Goal: Task Accomplishment & Management: Manage account settings

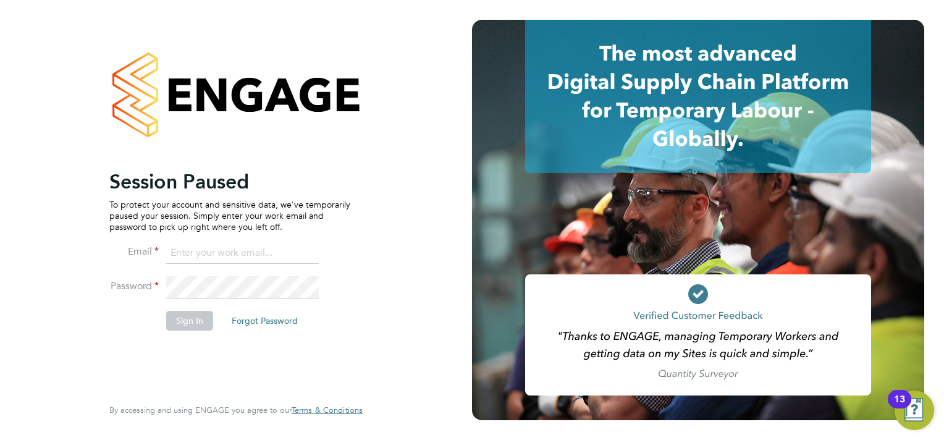
click at [211, 251] on input at bounding box center [242, 253] width 153 height 22
type input "sasha.steeples@setsquarerecruitment.com"
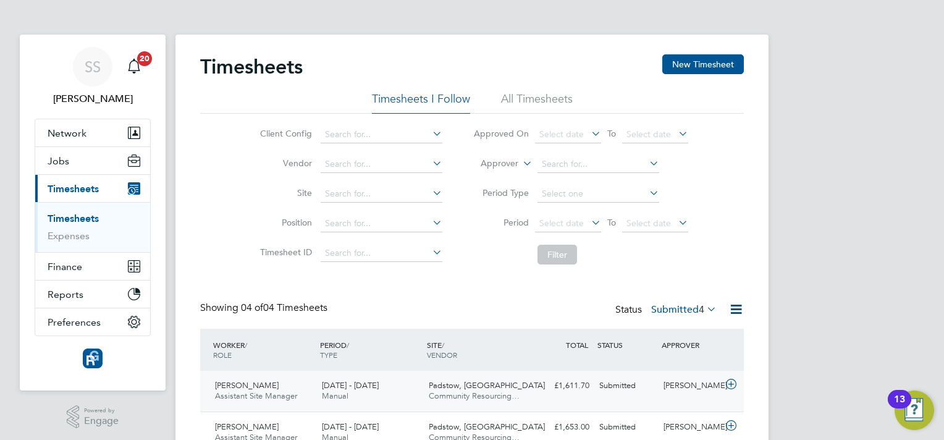
click at [658, 386] on div "[PERSON_NAME]" at bounding box center [690, 386] width 64 height 20
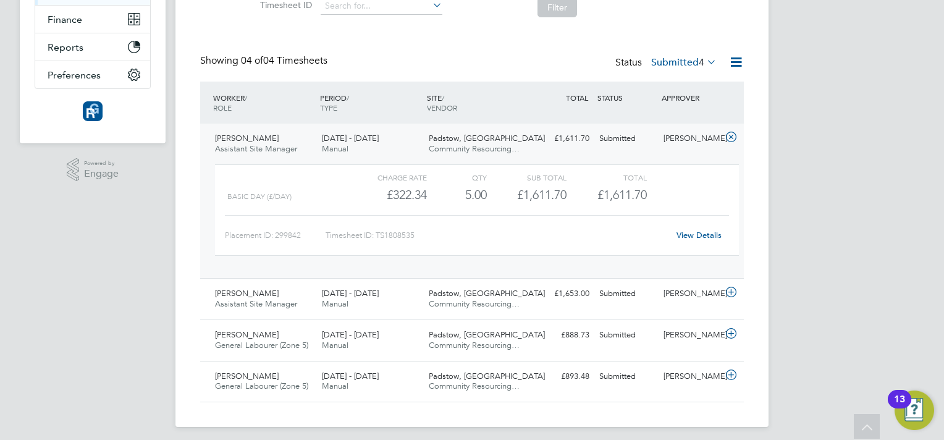
scroll to position [254, 0]
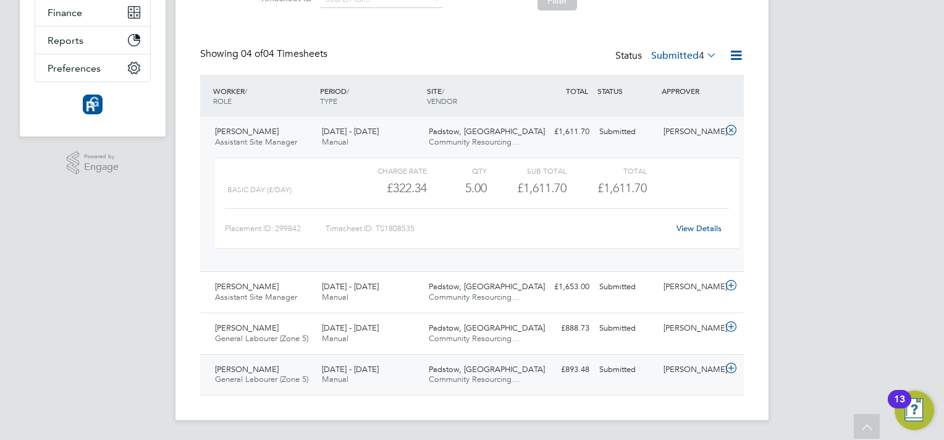
click at [677, 380] on div "[PERSON_NAME]" at bounding box center [690, 369] width 64 height 20
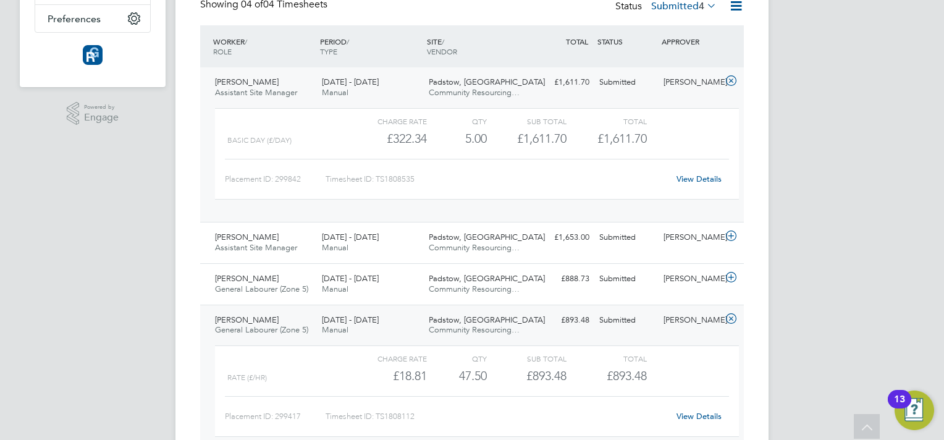
scroll to position [328, 0]
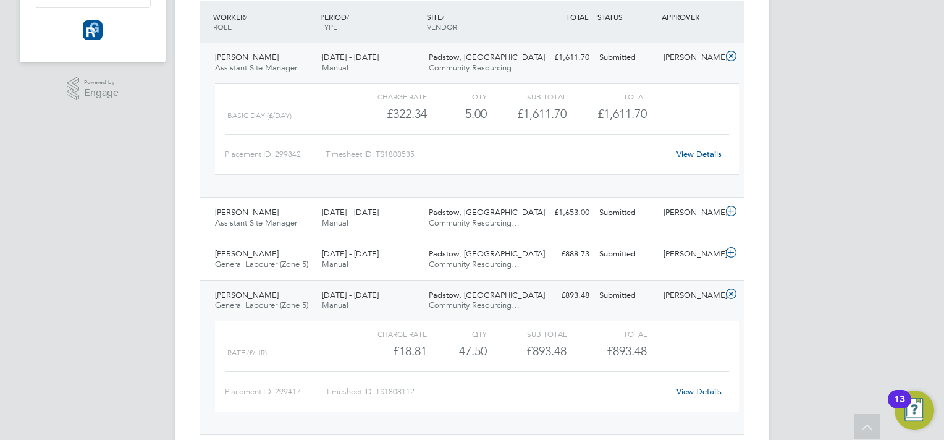
click at [710, 392] on link "View Details" at bounding box center [698, 391] width 45 height 11
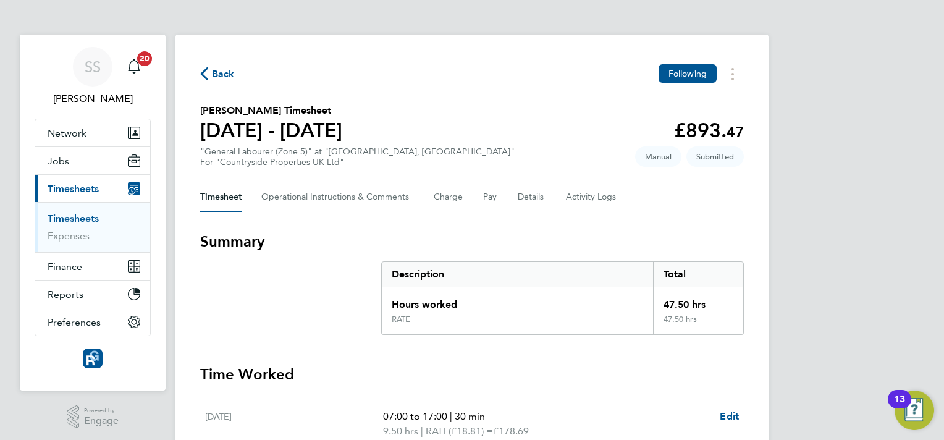
click at [562, 248] on h3 "Summary" at bounding box center [472, 242] width 544 height 20
click at [536, 194] on button "Details" at bounding box center [532, 197] width 28 height 30
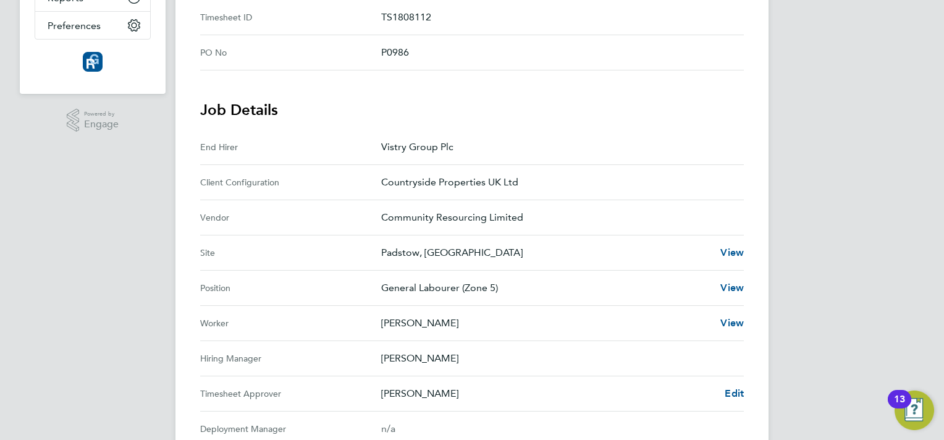
scroll to position [321, 0]
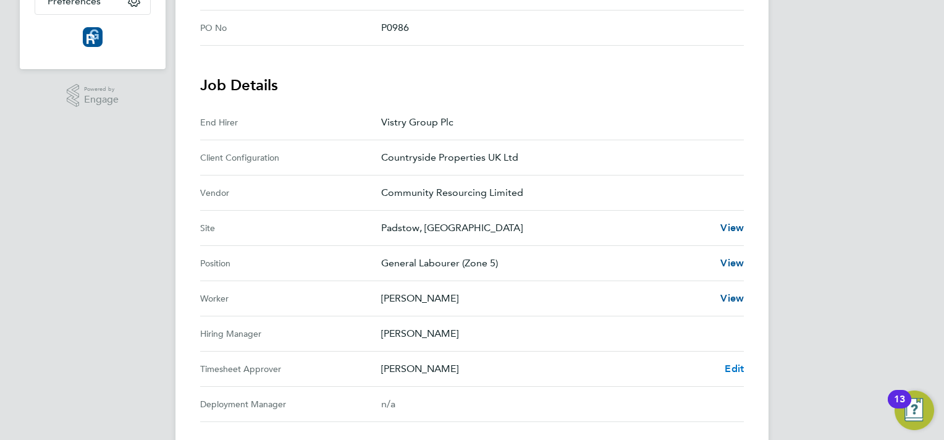
click at [738, 368] on span "Edit" at bounding box center [734, 369] width 19 height 12
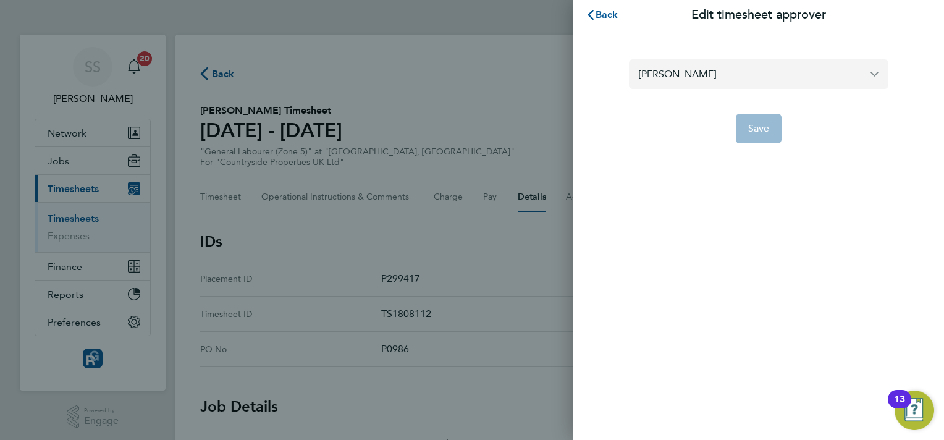
click at [792, 70] on input "[PERSON_NAME]" at bounding box center [758, 73] width 259 height 29
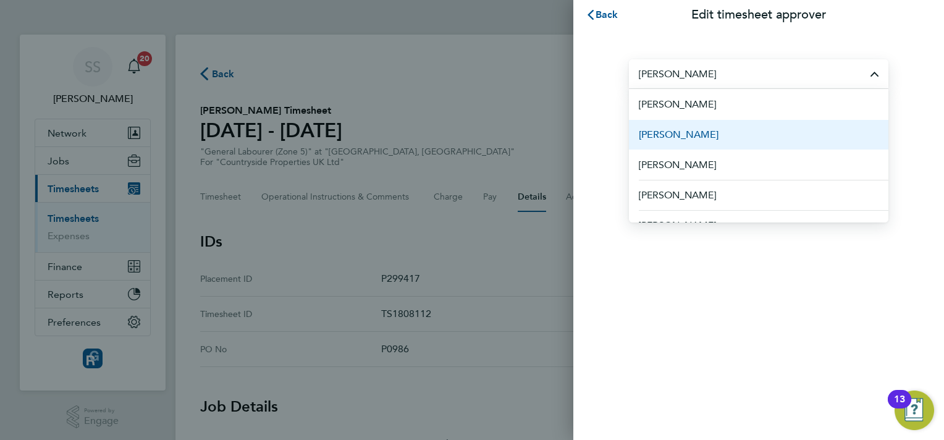
click at [756, 135] on li "[PERSON_NAME]" at bounding box center [758, 134] width 259 height 30
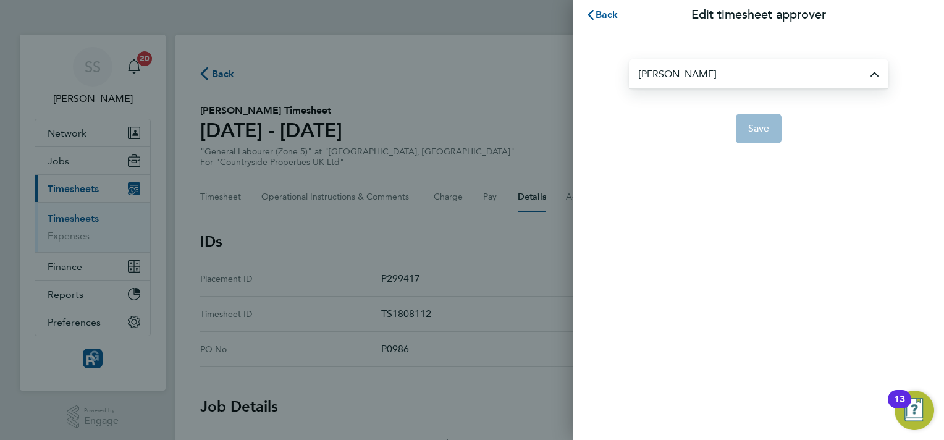
type input "[PERSON_NAME]"
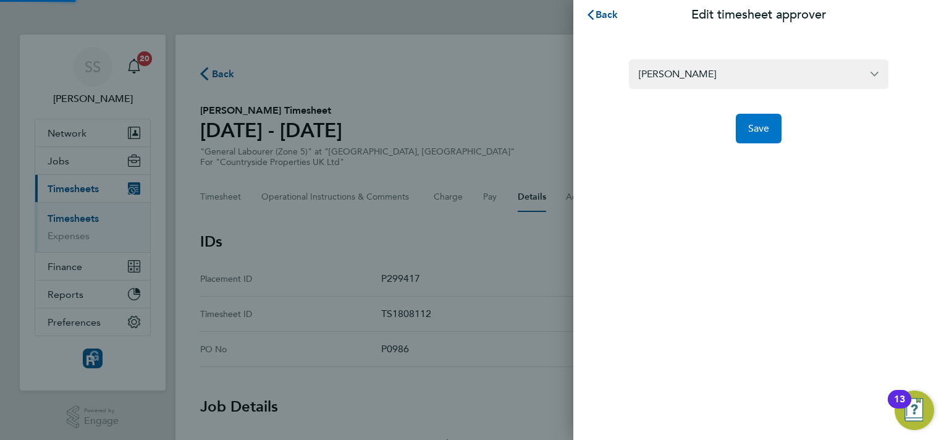
click at [757, 120] on button "Save" at bounding box center [759, 129] width 46 height 30
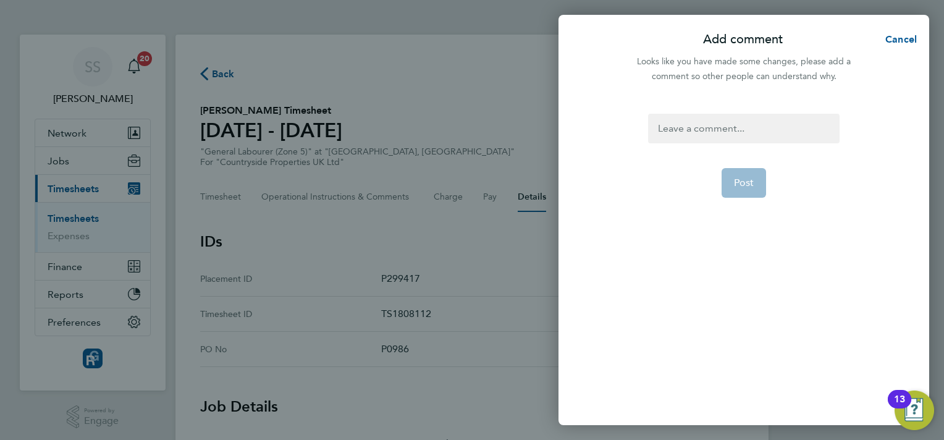
click at [770, 130] on div at bounding box center [743, 129] width 191 height 30
click at [721, 118] on div at bounding box center [743, 129] width 191 height 30
click at [746, 190] on button "Post" at bounding box center [743, 183] width 45 height 30
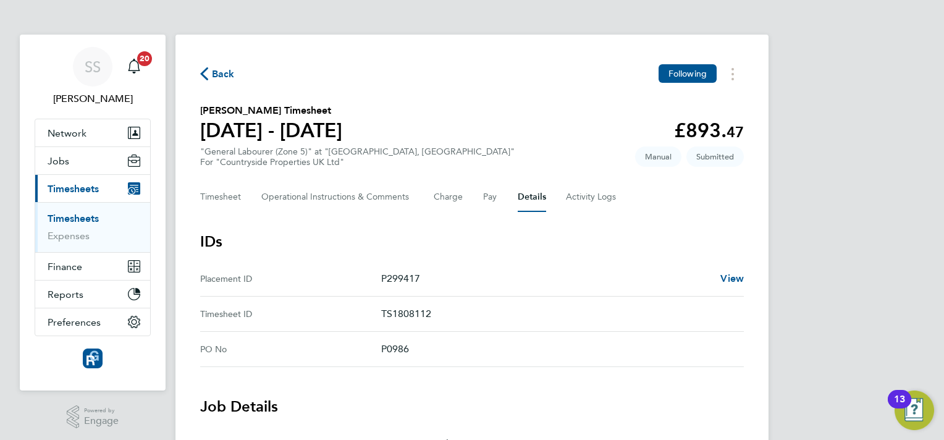
click at [211, 69] on span "Back" at bounding box center [217, 73] width 35 height 12
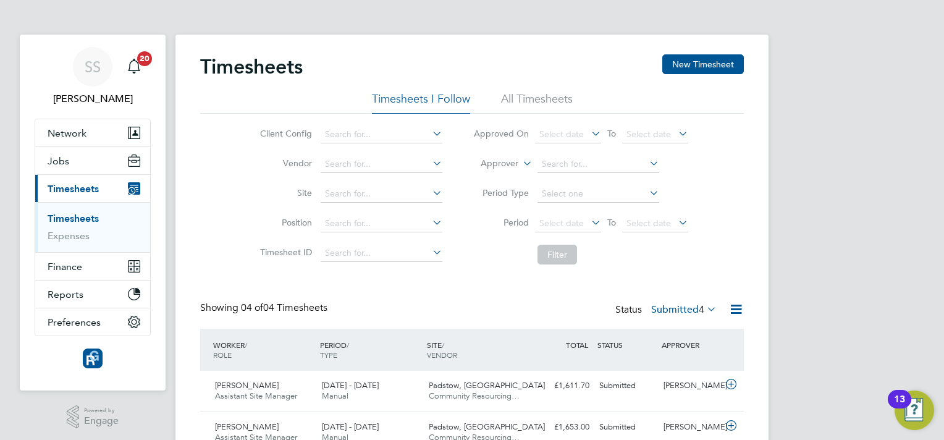
click at [693, 276] on div "Timesheets New Timesheet Timesheets I Follow All Timesheets Client Config Vendo…" at bounding box center [472, 294] width 544 height 481
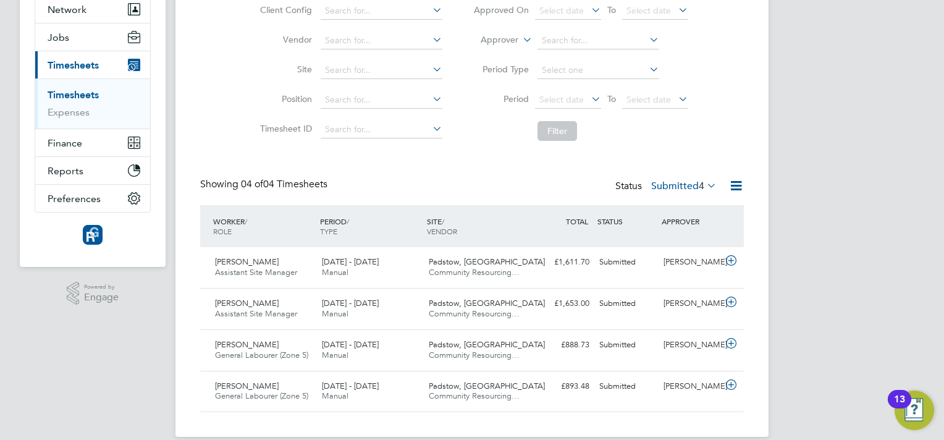
scroll to position [140, 0]
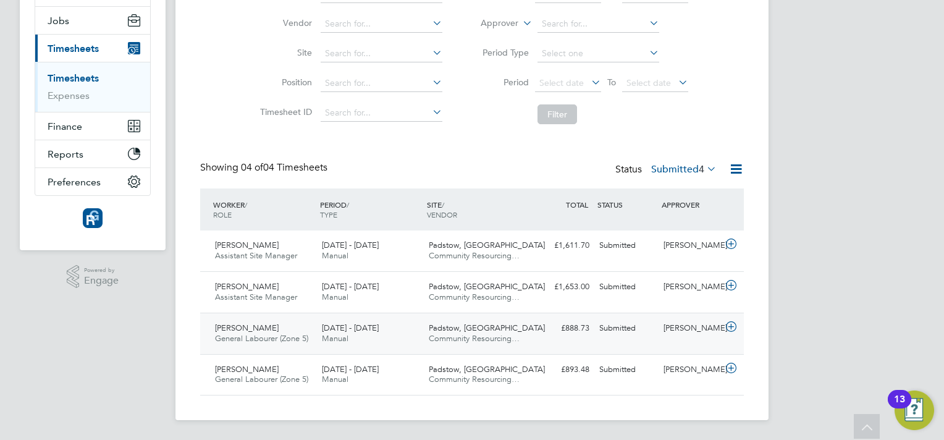
click at [697, 328] on div "[PERSON_NAME]" at bounding box center [690, 328] width 64 height 20
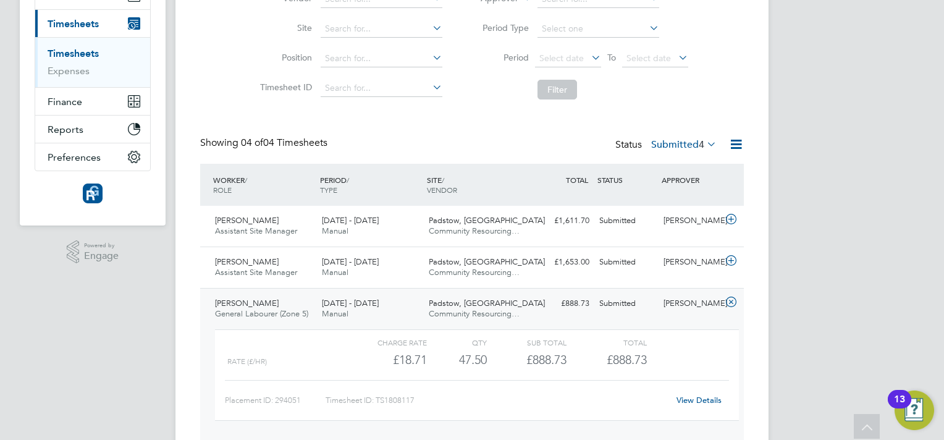
scroll to position [190, 0]
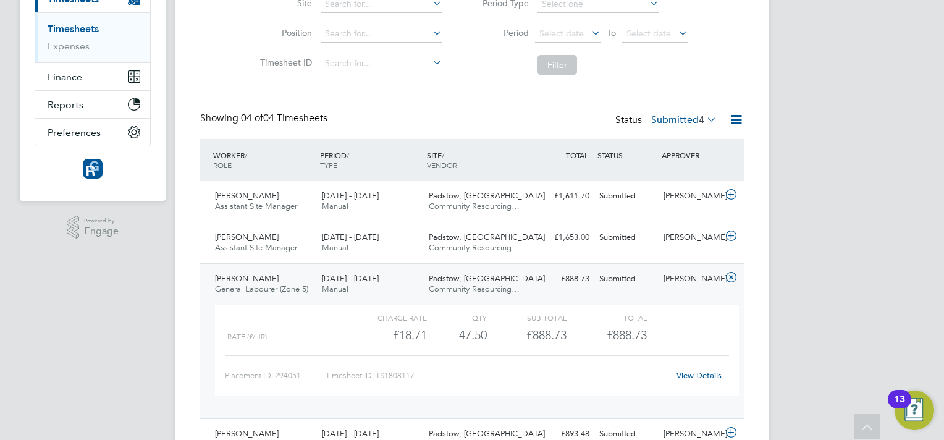
click at [706, 376] on link "View Details" at bounding box center [698, 375] width 45 height 11
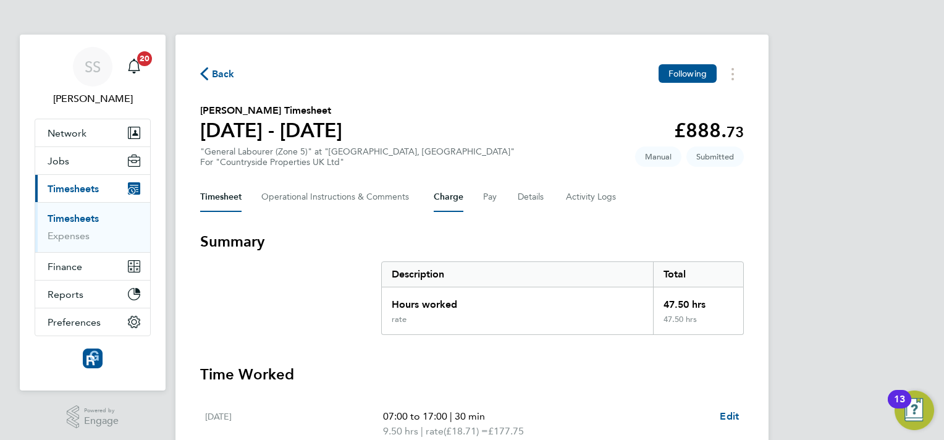
click at [451, 194] on button "Charge" at bounding box center [449, 197] width 30 height 30
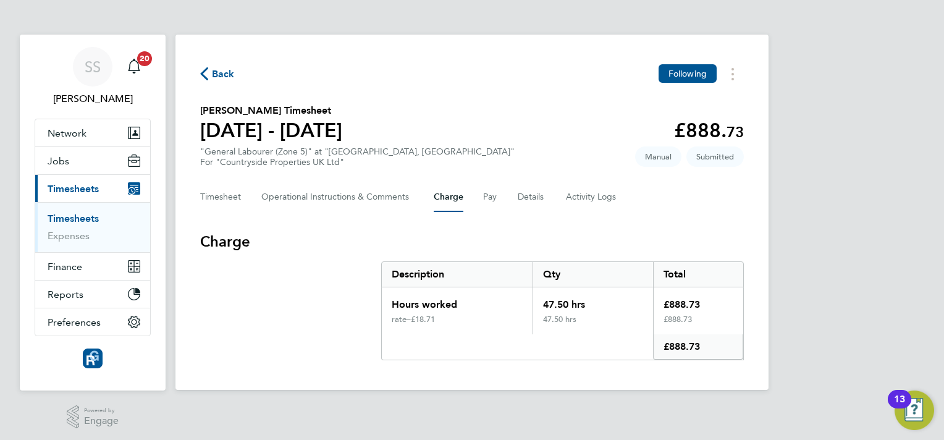
drag, startPoint x: 451, startPoint y: 194, endPoint x: 392, endPoint y: 145, distance: 76.7
click at [392, 145] on section "Nick Clarke's Timesheet 18 - 24 Aug 2025 £888. 73 "General Labourer (Zone 5)" a…" at bounding box center [472, 135] width 544 height 64
click at [534, 201] on button "Details" at bounding box center [532, 197] width 28 height 30
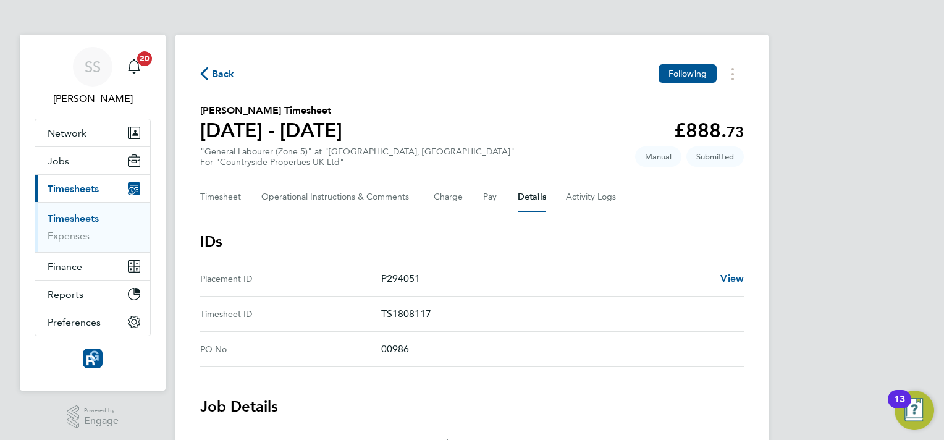
click at [523, 319] on p "TS1808117" at bounding box center [557, 313] width 353 height 15
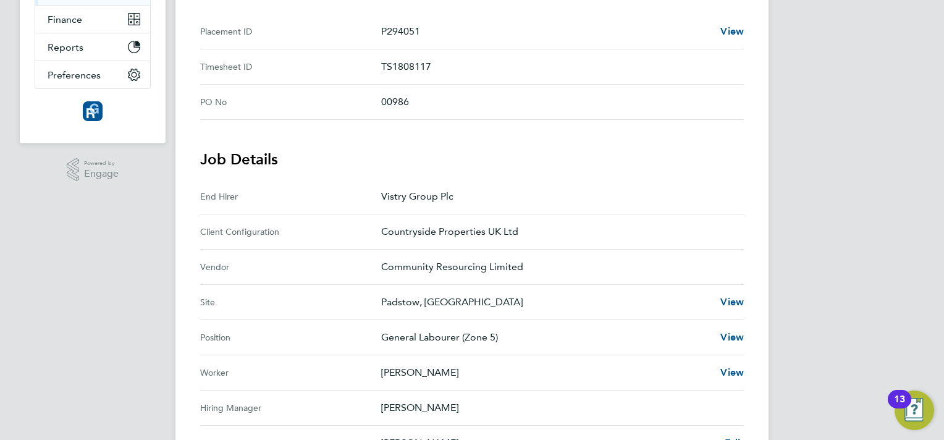
scroll to position [346, 0]
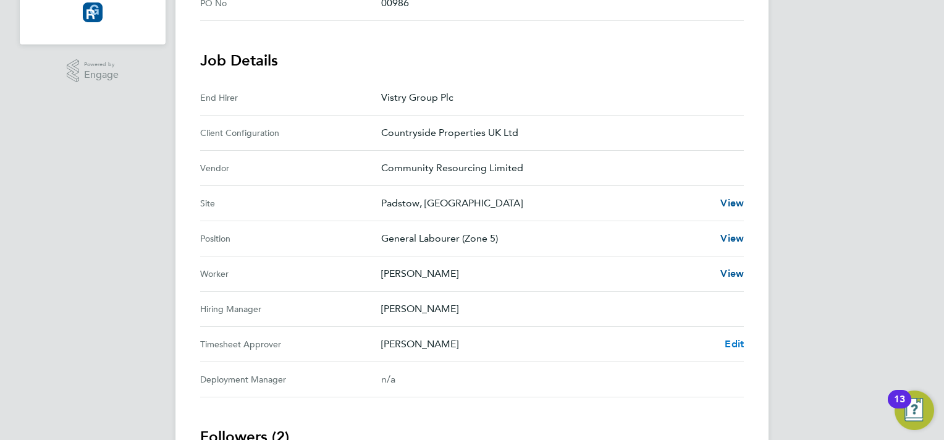
click at [730, 342] on span "Edit" at bounding box center [734, 344] width 19 height 12
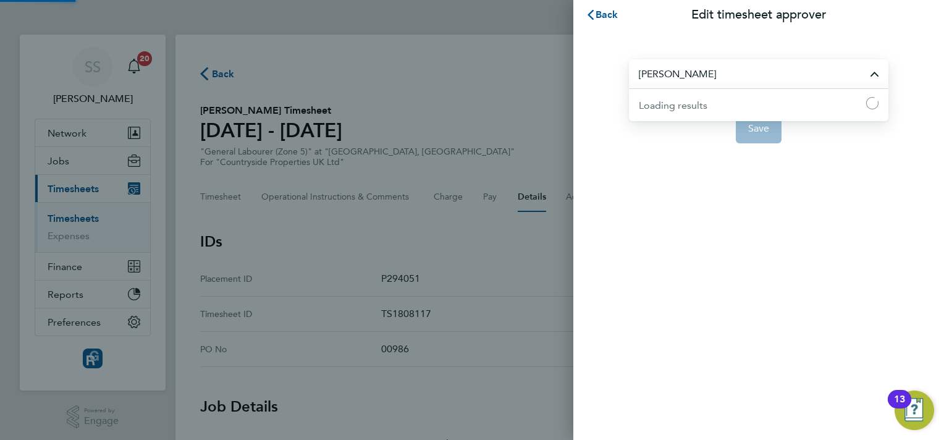
click at [684, 85] on input "[PERSON_NAME]" at bounding box center [758, 73] width 259 height 29
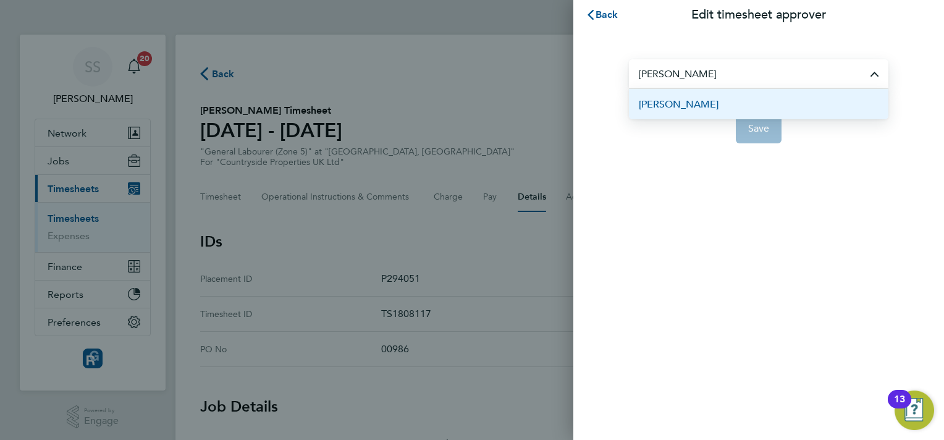
click at [695, 103] on span "[PERSON_NAME]" at bounding box center [679, 104] width 80 height 15
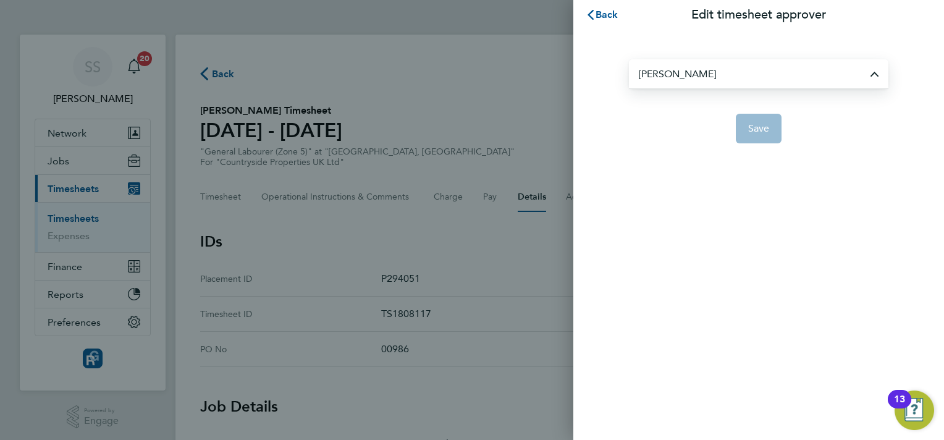
type input "[PERSON_NAME]"
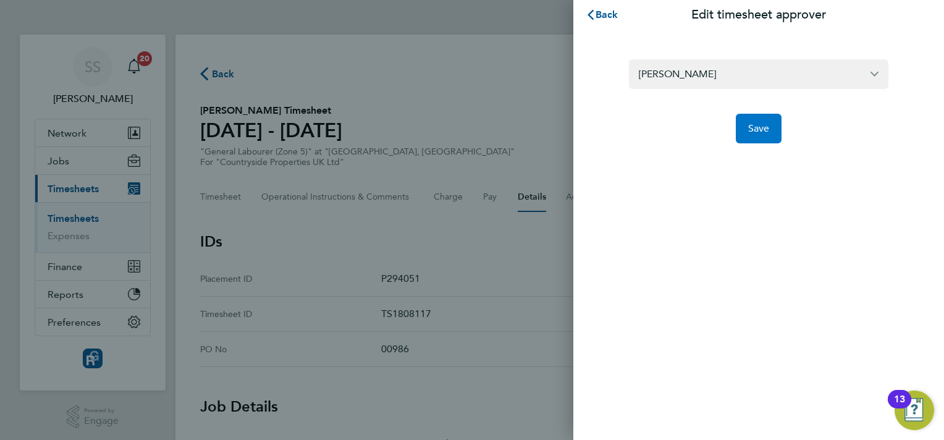
click at [752, 120] on button "Save" at bounding box center [759, 129] width 46 height 30
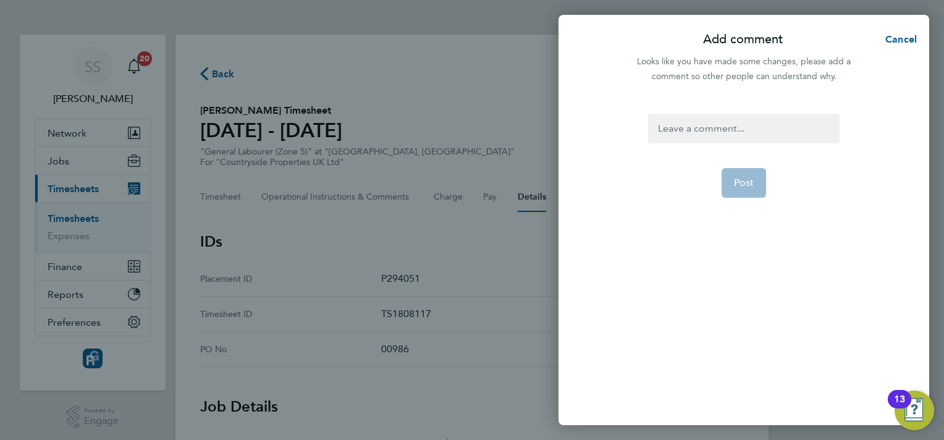
click at [752, 120] on div at bounding box center [743, 129] width 191 height 30
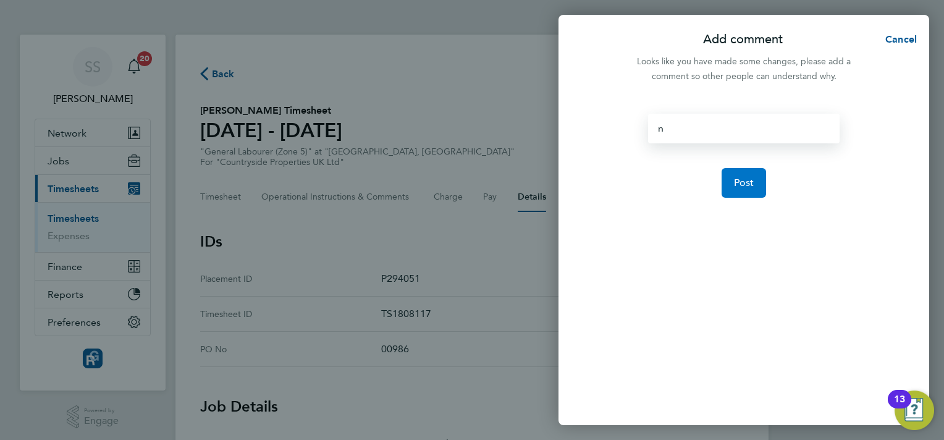
click at [760, 188] on button "Post" at bounding box center [743, 183] width 45 height 30
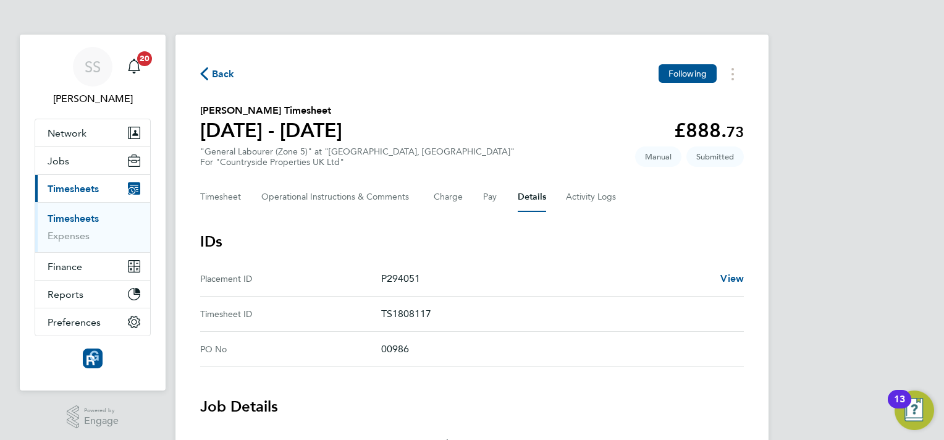
click at [90, 216] on link "Timesheets" at bounding box center [73, 218] width 51 height 12
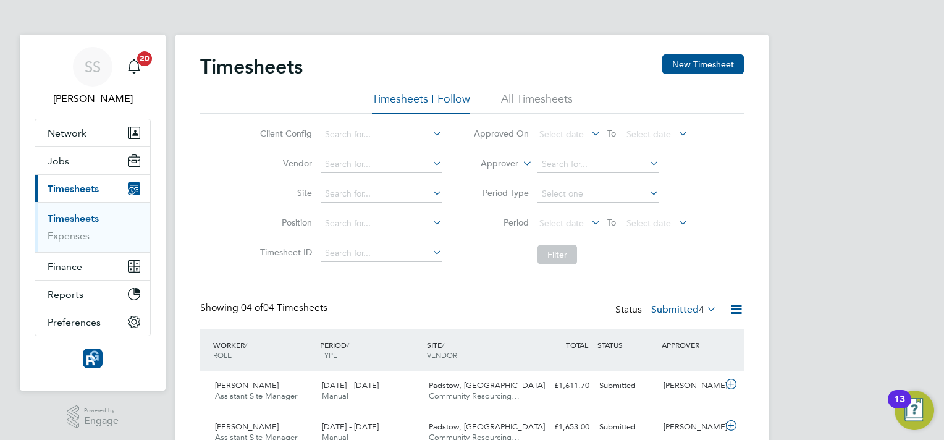
click at [562, 286] on div "Timesheets New Timesheet Timesheets I Follow All Timesheets Client Config Vendo…" at bounding box center [472, 294] width 544 height 481
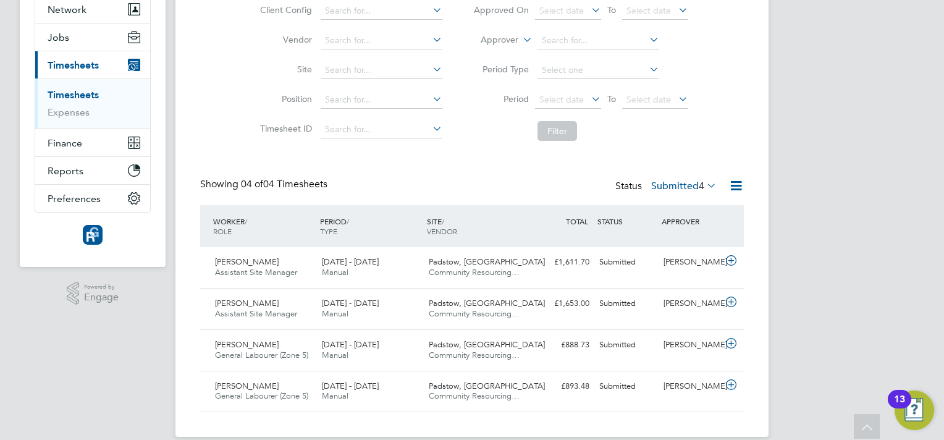
scroll to position [140, 0]
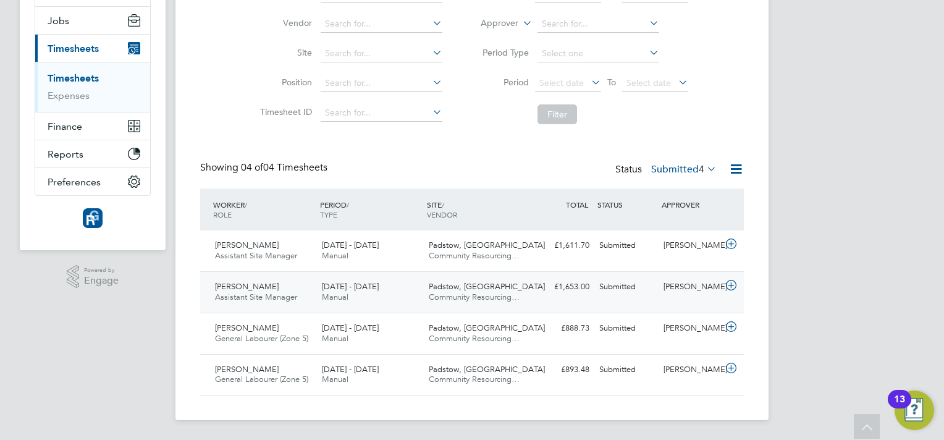
click at [666, 288] on div "[PERSON_NAME]" at bounding box center [690, 287] width 64 height 20
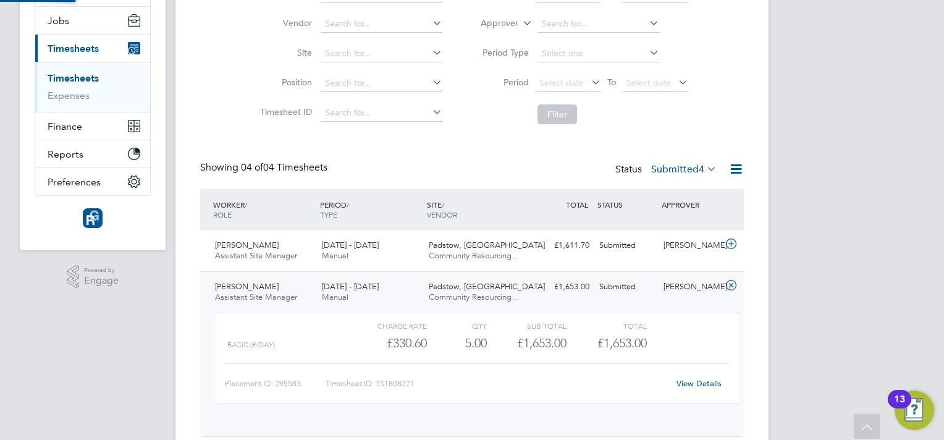
scroll to position [21, 120]
click at [684, 384] on link "View Details" at bounding box center [698, 383] width 45 height 11
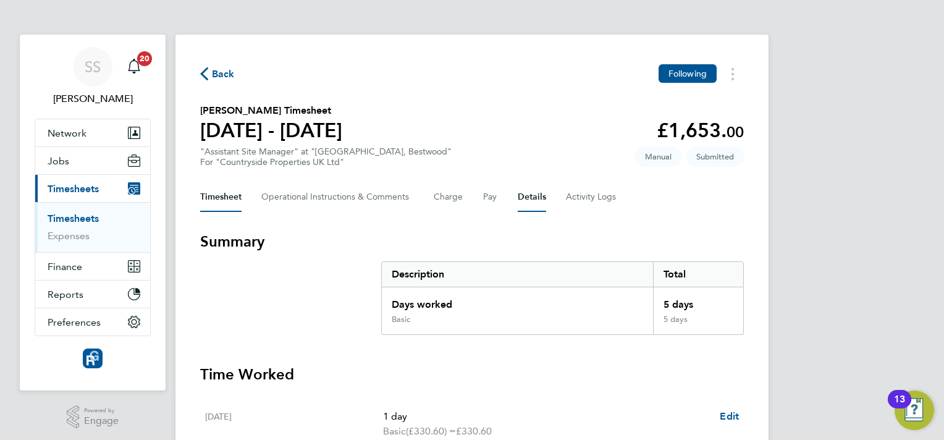
click at [523, 191] on button "Details" at bounding box center [532, 197] width 28 height 30
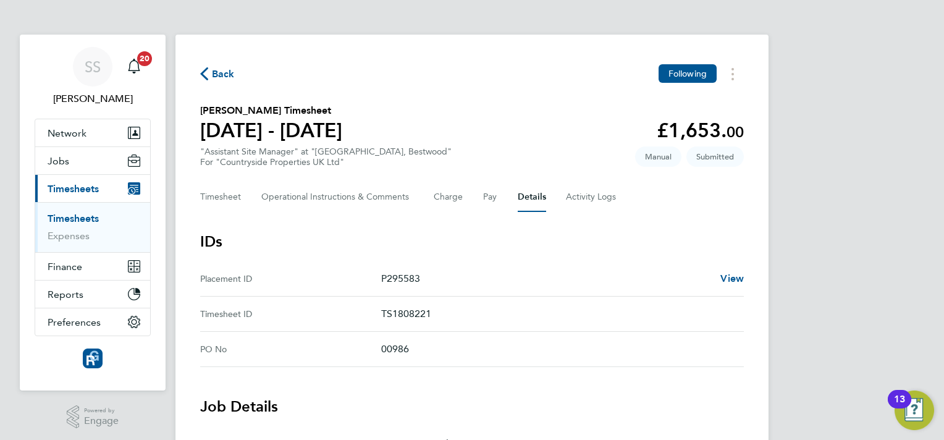
click at [537, 232] on h3 "IDs" at bounding box center [472, 242] width 544 height 20
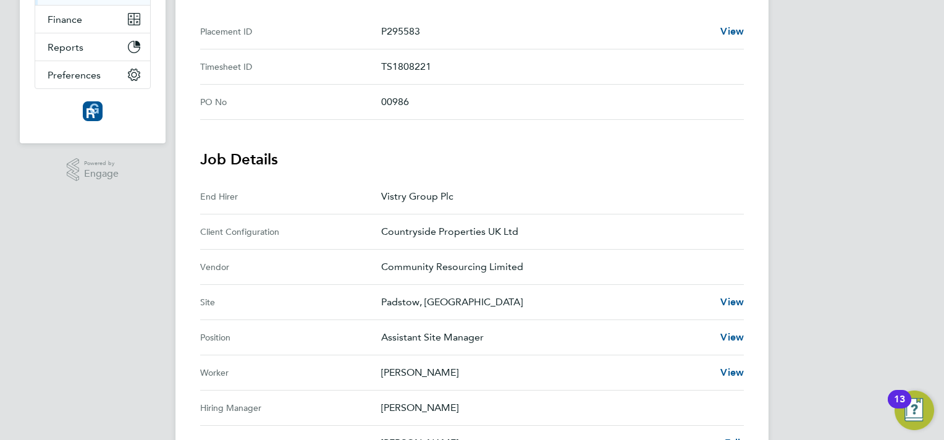
scroll to position [346, 0]
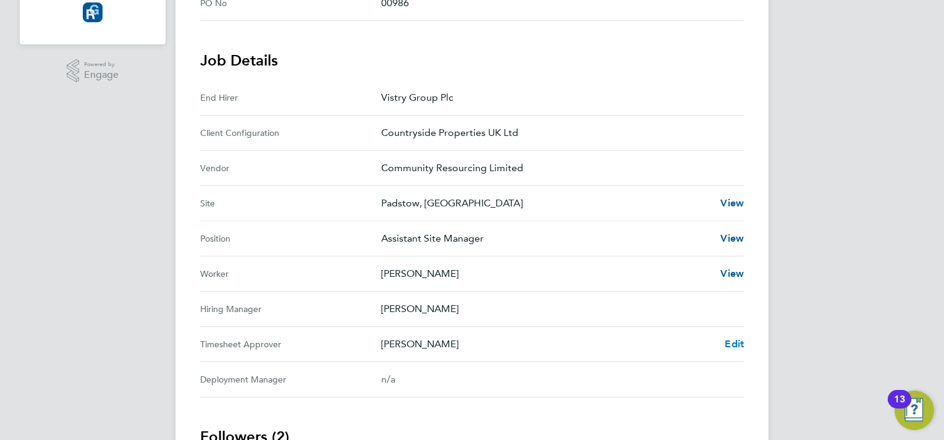
click at [739, 347] on span "Edit" at bounding box center [734, 344] width 19 height 12
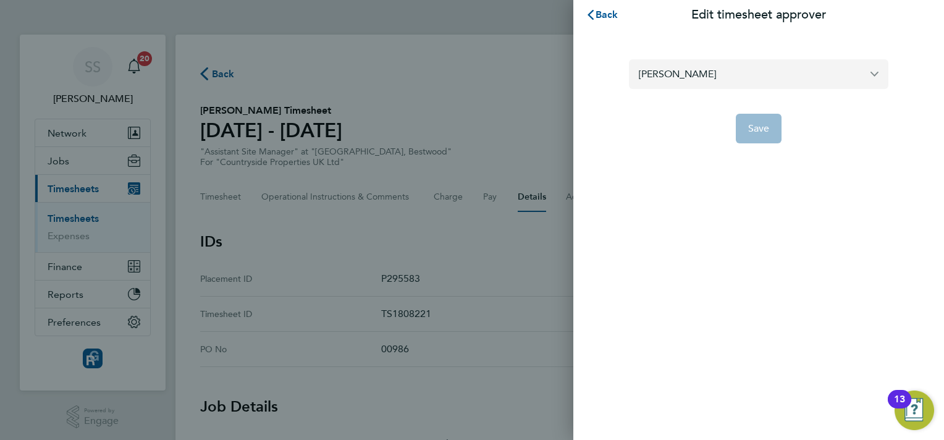
click at [657, 83] on input "[PERSON_NAME]" at bounding box center [758, 73] width 259 height 29
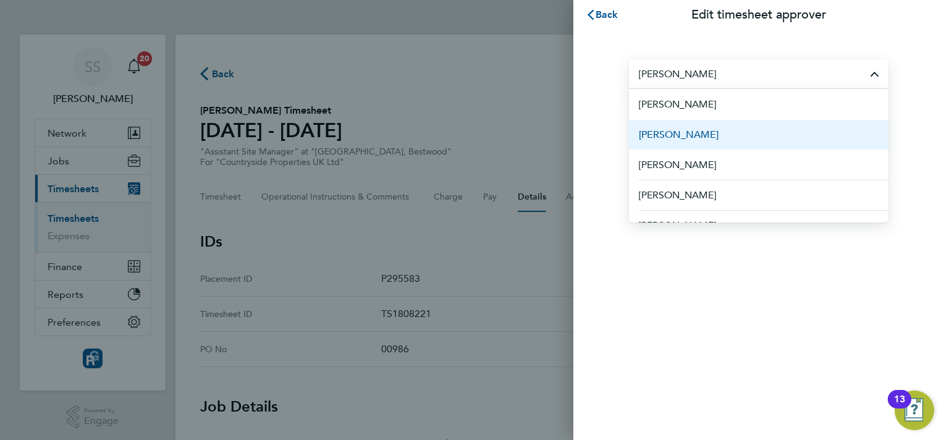
click at [683, 130] on span "[PERSON_NAME]" at bounding box center [679, 134] width 80 height 15
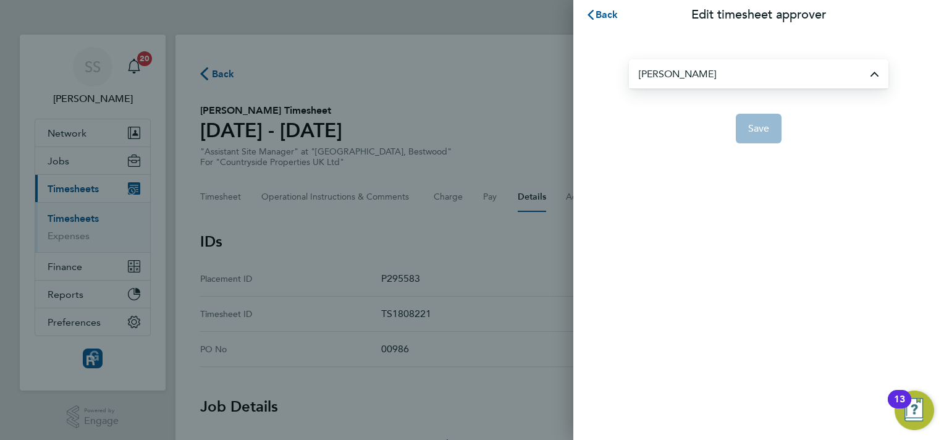
type input "[PERSON_NAME]"
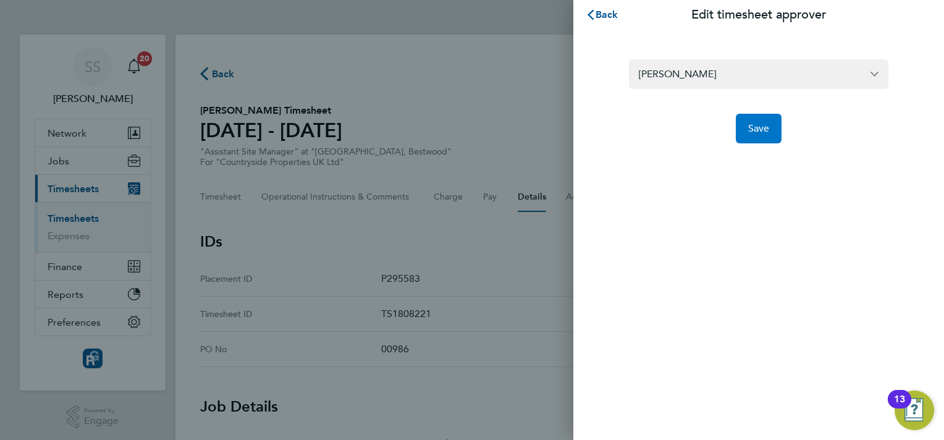
click at [755, 125] on span "Save" at bounding box center [759, 128] width 22 height 12
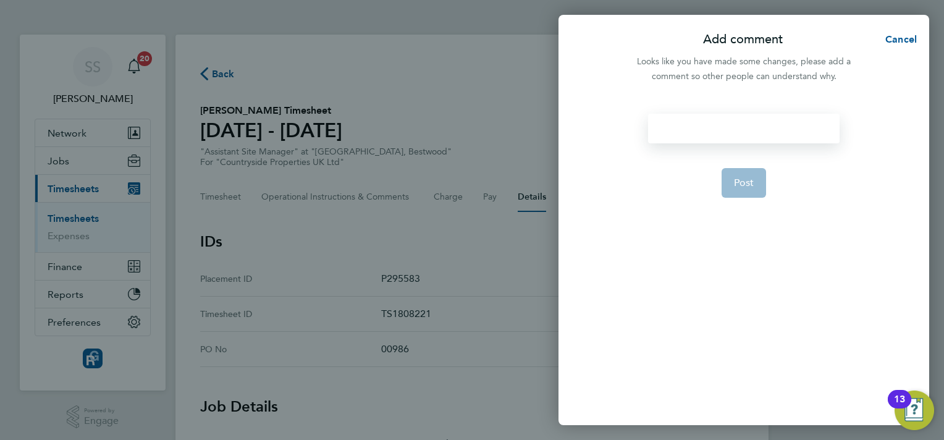
click at [743, 142] on div at bounding box center [743, 129] width 191 height 30
click at [739, 190] on button "Post" at bounding box center [743, 183] width 45 height 30
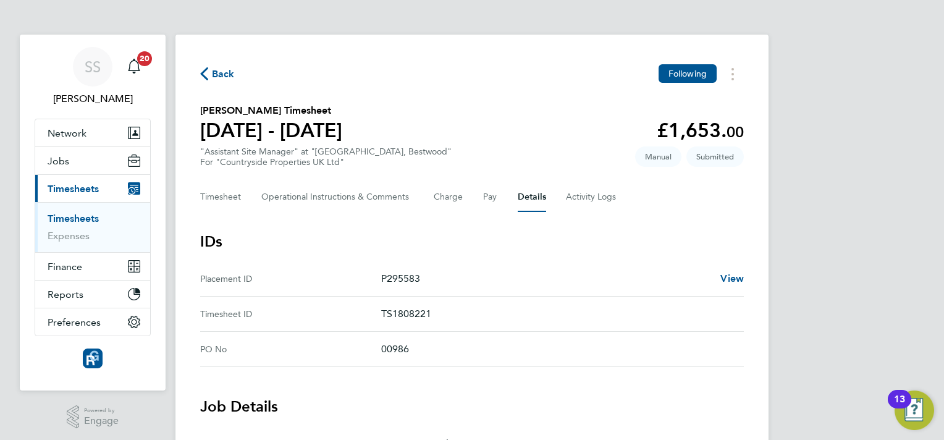
click at [64, 221] on link "Timesheets" at bounding box center [73, 218] width 51 height 12
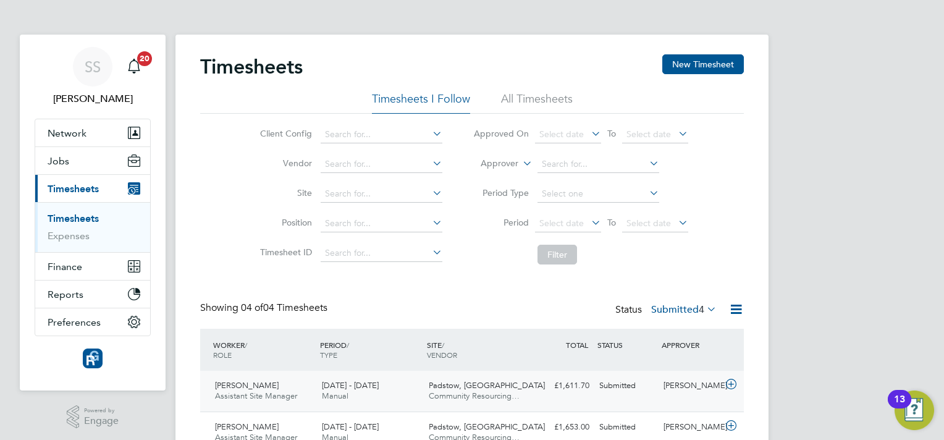
click at [728, 399] on div "Peter Hall Assistant Site Manager 18 - 24 Aug 2025 18 - 24 Aug 2025 Manual Pads…" at bounding box center [472, 391] width 544 height 41
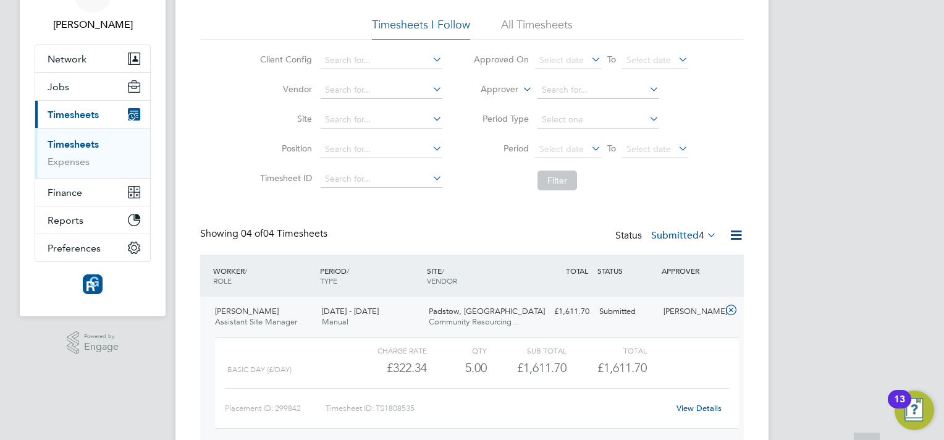
scroll to position [99, 0]
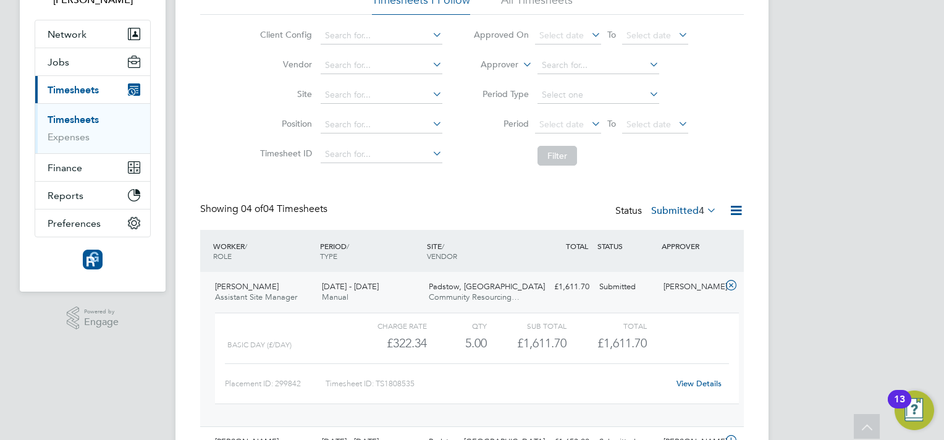
click at [702, 384] on link "View Details" at bounding box center [698, 383] width 45 height 11
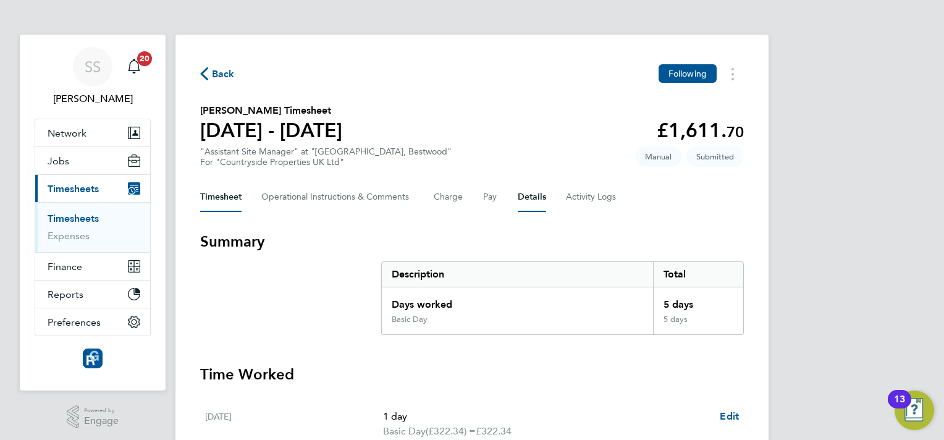
click at [537, 193] on button "Details" at bounding box center [532, 197] width 28 height 30
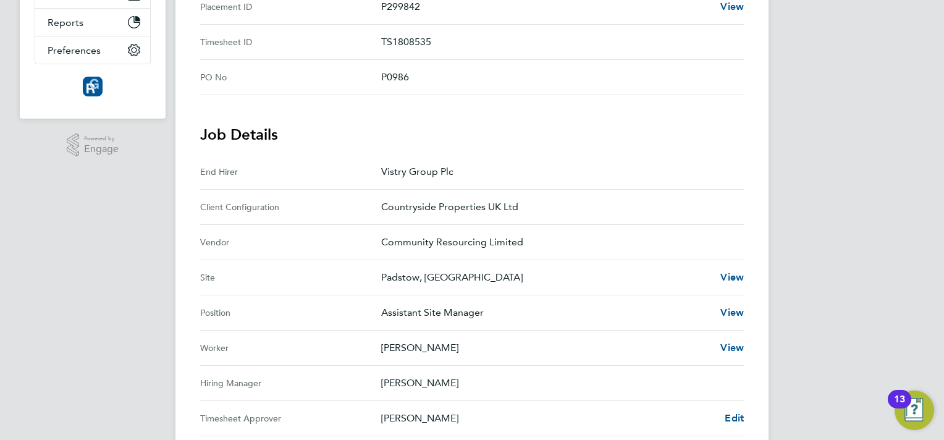
scroll to position [321, 0]
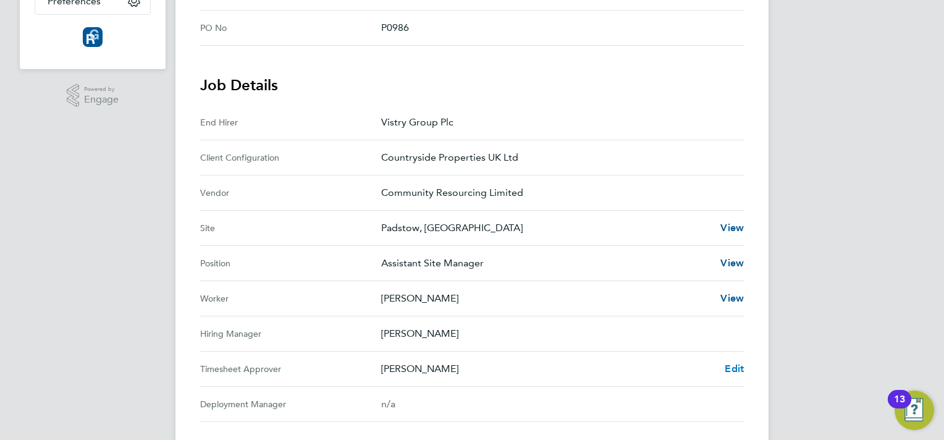
click at [728, 364] on span "Edit" at bounding box center [734, 369] width 19 height 12
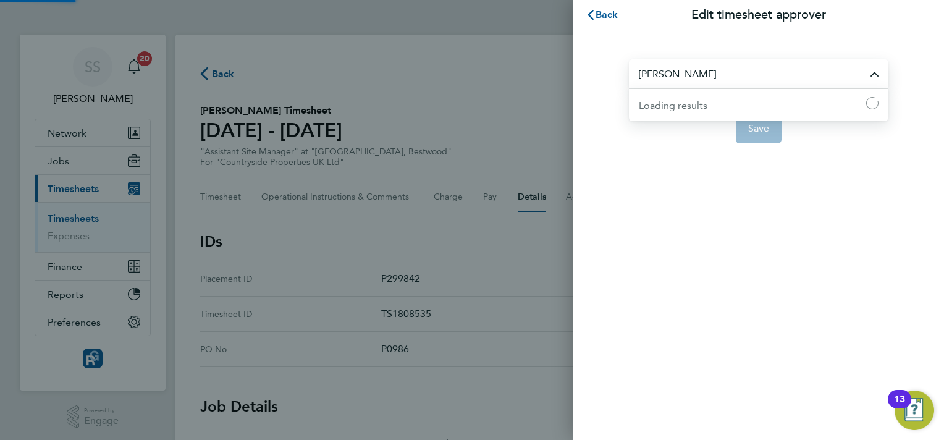
click at [705, 77] on input "[PERSON_NAME]" at bounding box center [758, 73] width 259 height 29
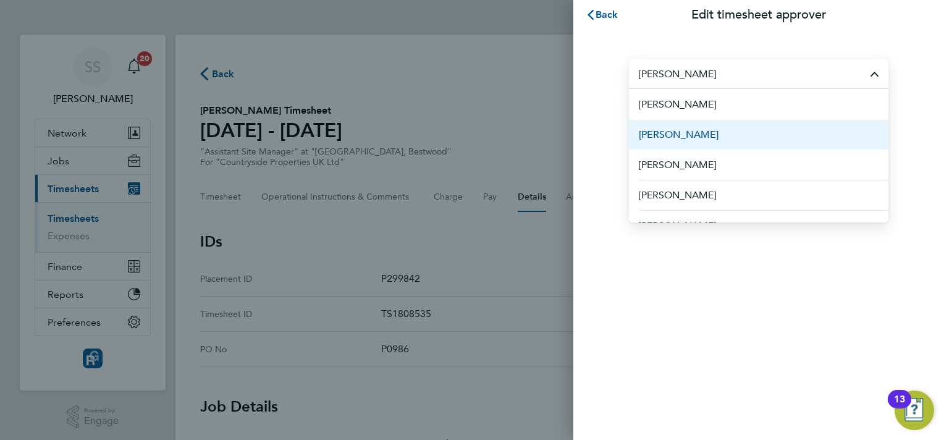
click at [713, 143] on li "[PERSON_NAME]" at bounding box center [758, 134] width 259 height 30
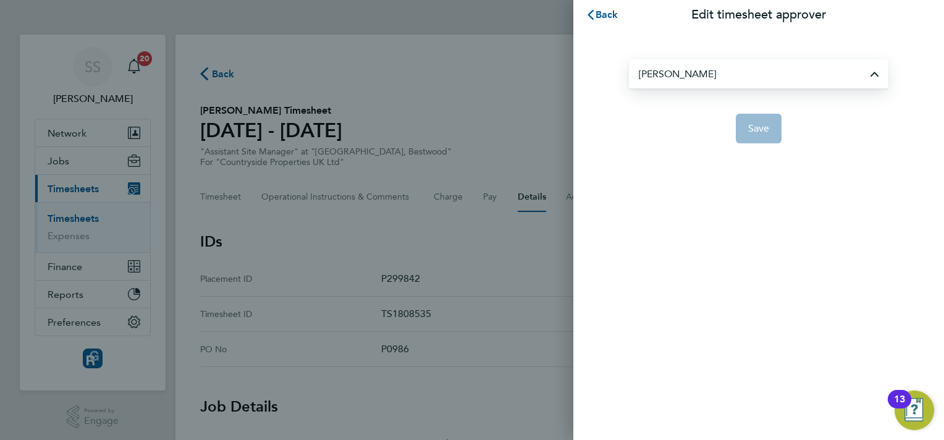
type input "[PERSON_NAME]"
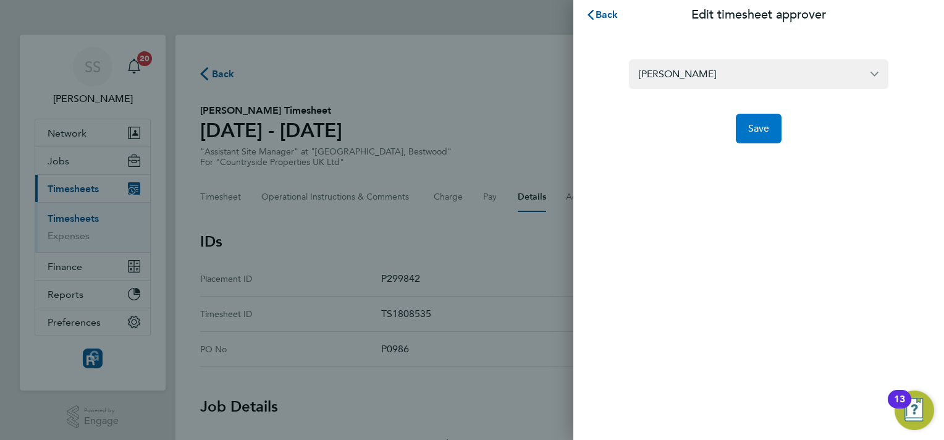
click at [761, 131] on span "Save" at bounding box center [759, 128] width 22 height 12
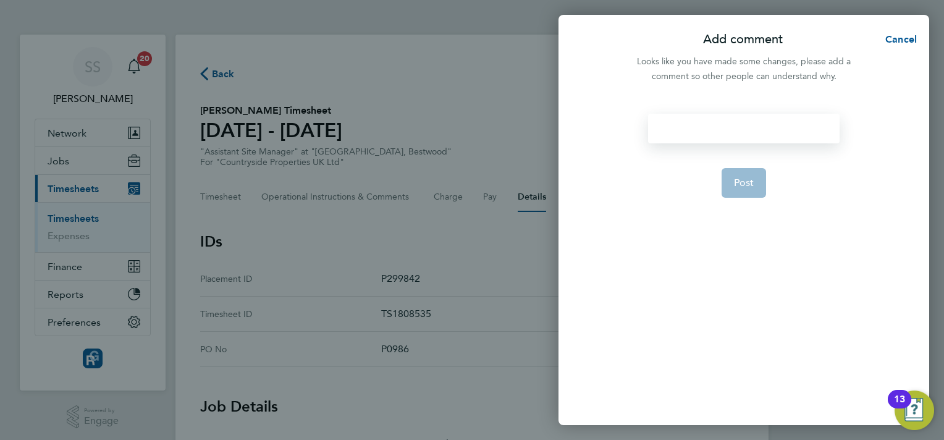
click at [761, 131] on div at bounding box center [743, 129] width 191 height 30
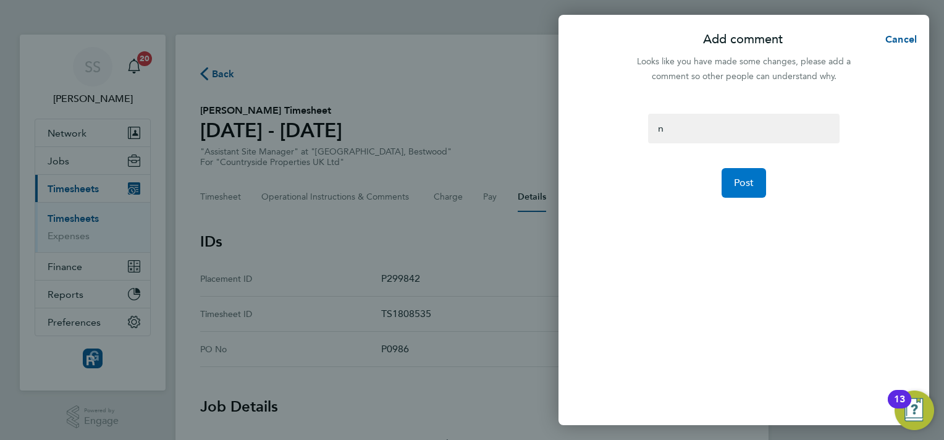
click at [733, 185] on button "Post" at bounding box center [743, 183] width 45 height 30
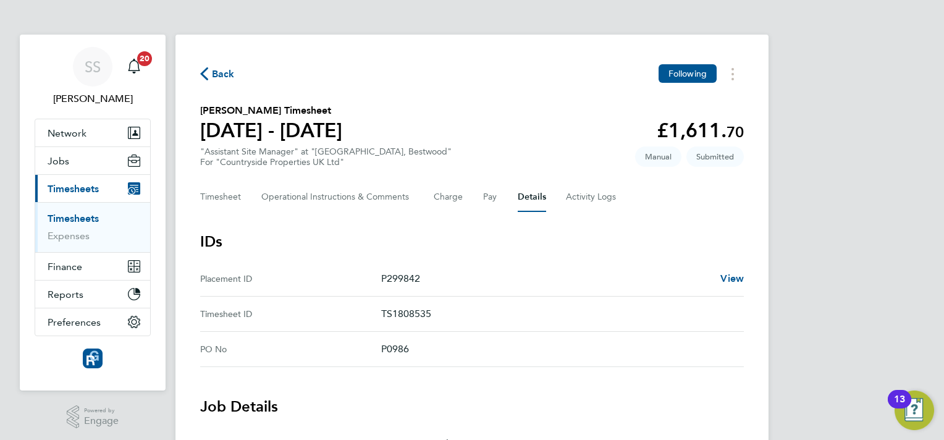
click at [552, 119] on section "[PERSON_NAME] Timesheet [DATE] - [DATE] £1,611. 70 "Assistant Site Manager" at …" at bounding box center [472, 135] width 544 height 64
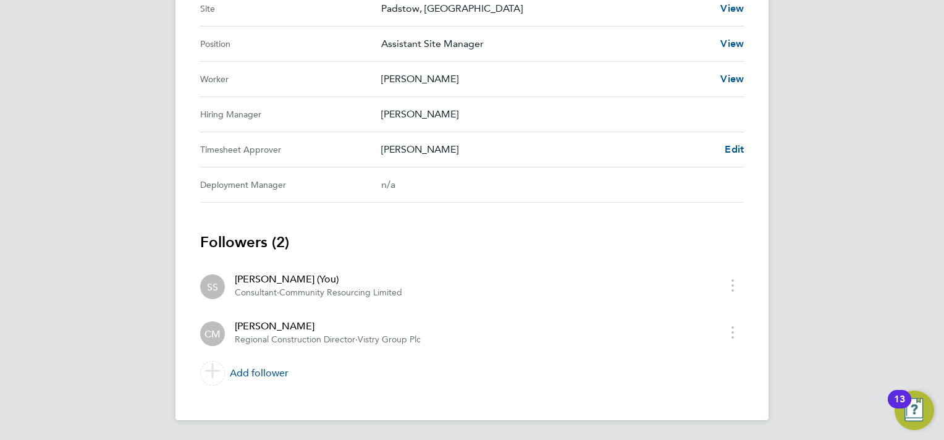
click at [552, 119] on section "Job Details End Hirer Vistry Group Plc Client Configuration Countryside Propert…" at bounding box center [472, 29] width 544 height 347
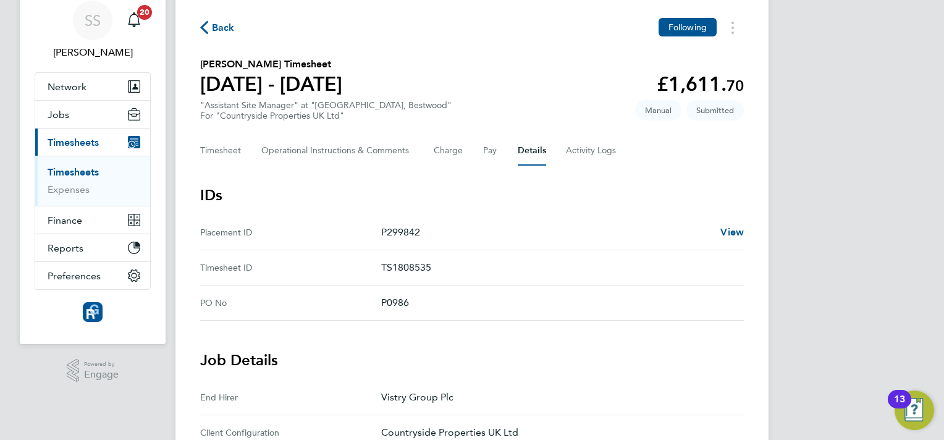
scroll to position [22, 0]
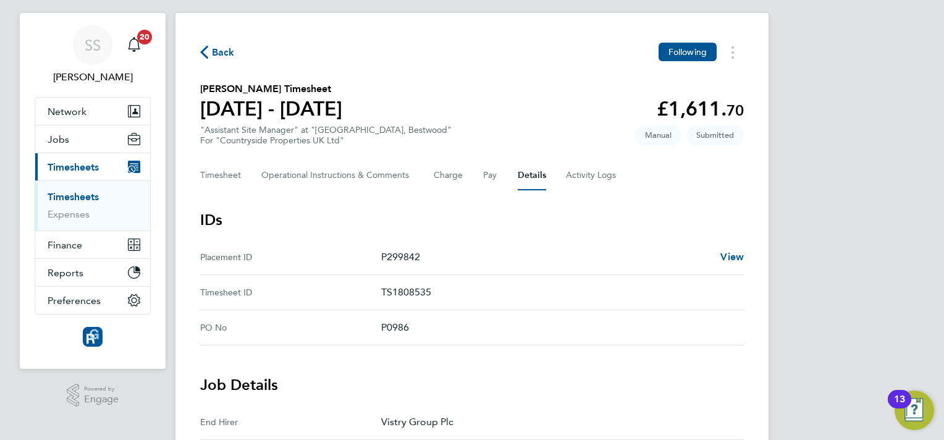
click at [221, 49] on span "Back" at bounding box center [223, 52] width 23 height 15
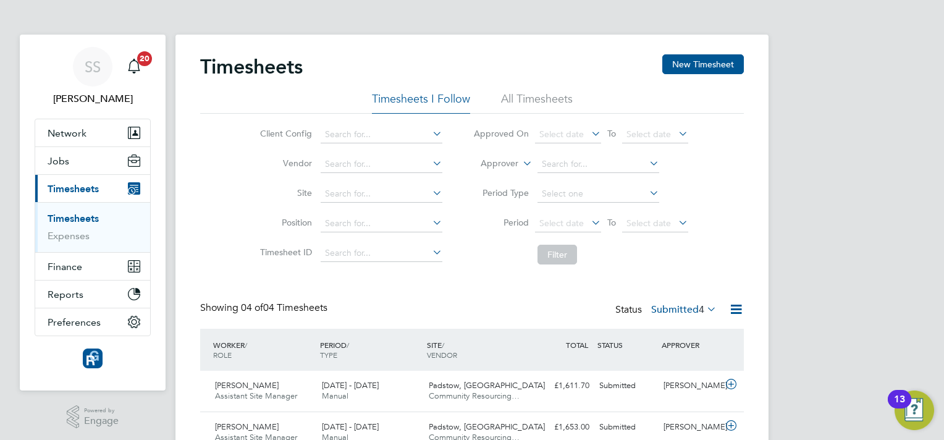
click at [469, 308] on div "Showing 04 of 04 Timesheets Status Submitted 4" at bounding box center [472, 314] width 544 height 27
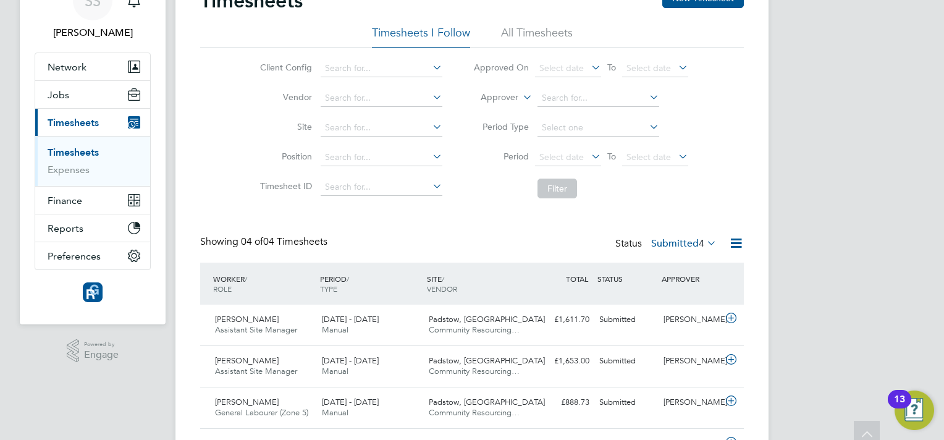
scroll to position [17, 0]
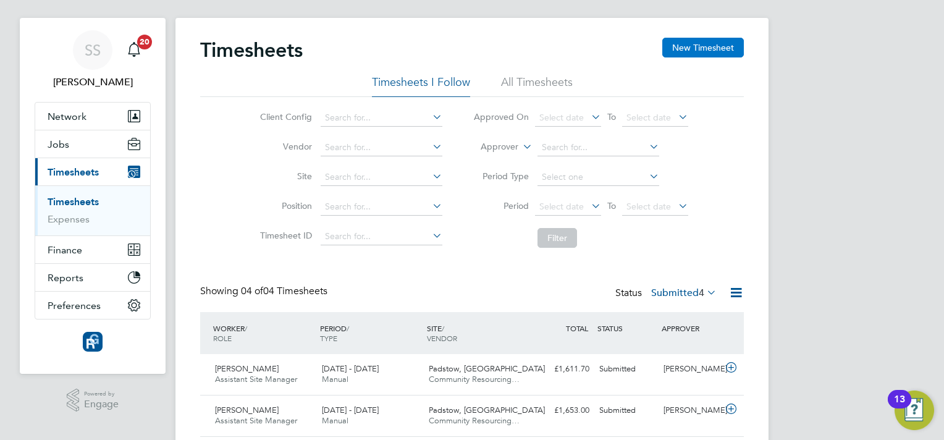
click at [666, 53] on button "New Timesheet" at bounding box center [703, 48] width 82 height 20
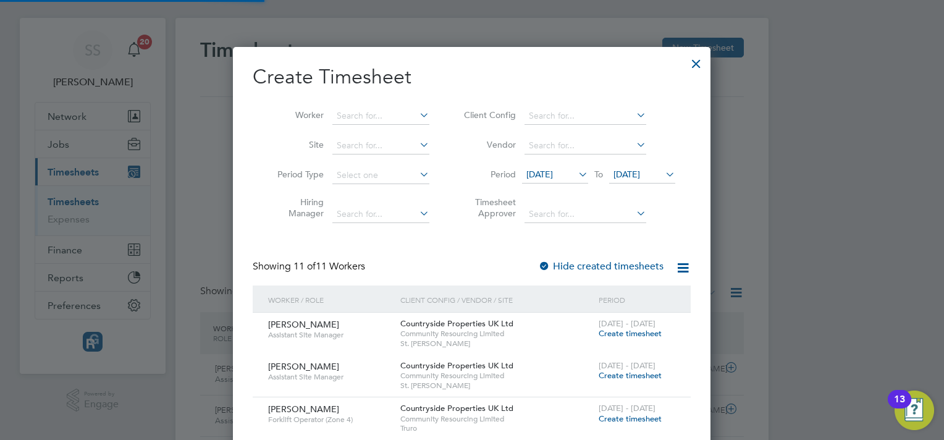
scroll to position [1012, 478]
click at [372, 124] on div "Timesheets New Timesheet Timesheets I Follow All Timesheets Client Config Vendo…" at bounding box center [471, 281] width 593 height 526
click at [401, 209] on li "[PERSON_NAME]" at bounding box center [390, 216] width 116 height 17
type input "[PERSON_NAME]"
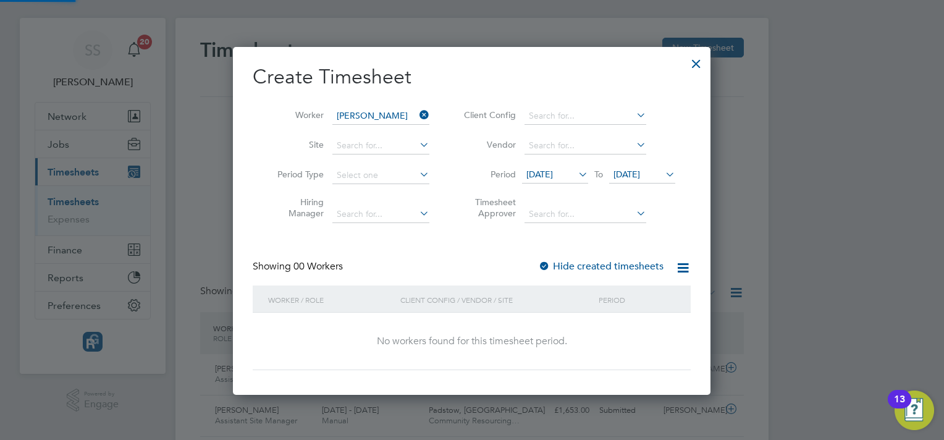
scroll to position [6, 6]
click at [663, 172] on icon at bounding box center [663, 174] width 0 height 17
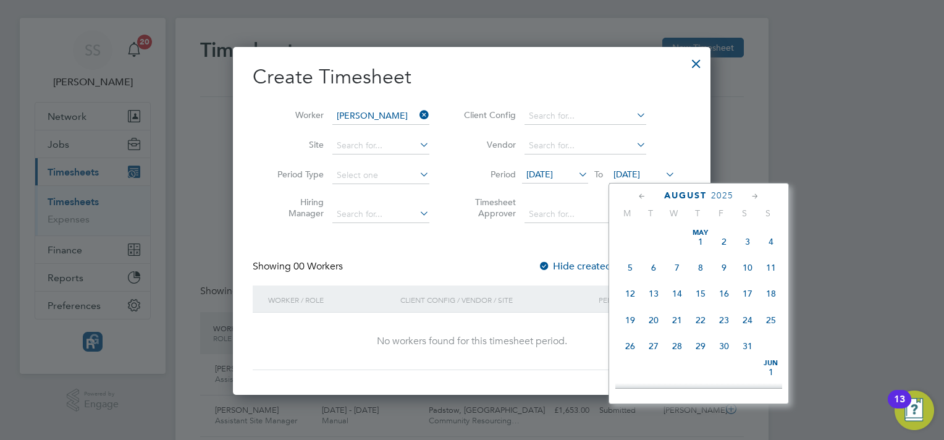
scroll to position [454, 0]
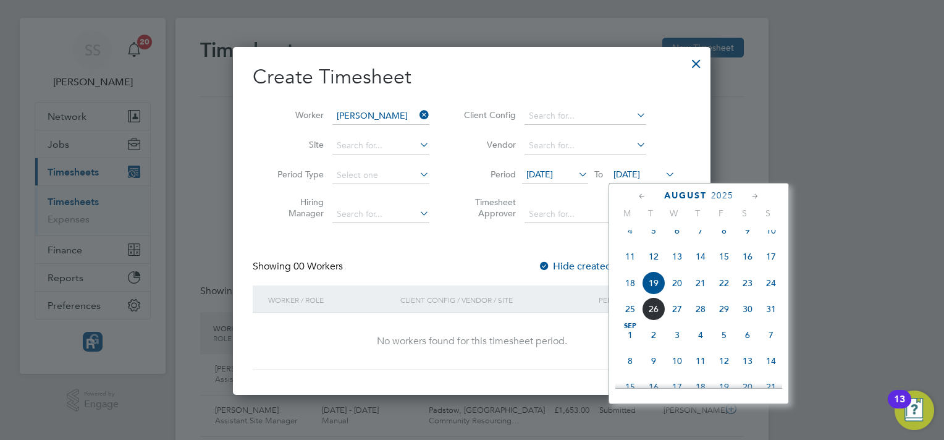
click at [626, 103] on li "Client Config" at bounding box center [568, 116] width 246 height 30
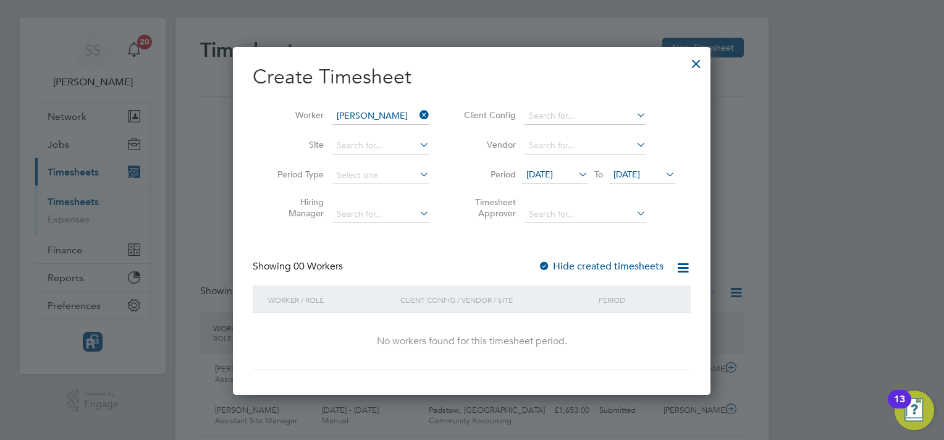
click at [694, 63] on div at bounding box center [696, 60] width 22 height 22
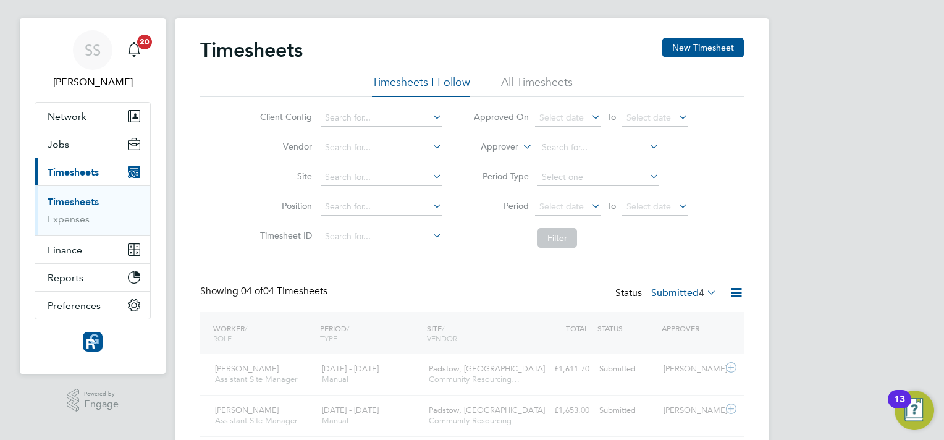
scroll to position [6, 6]
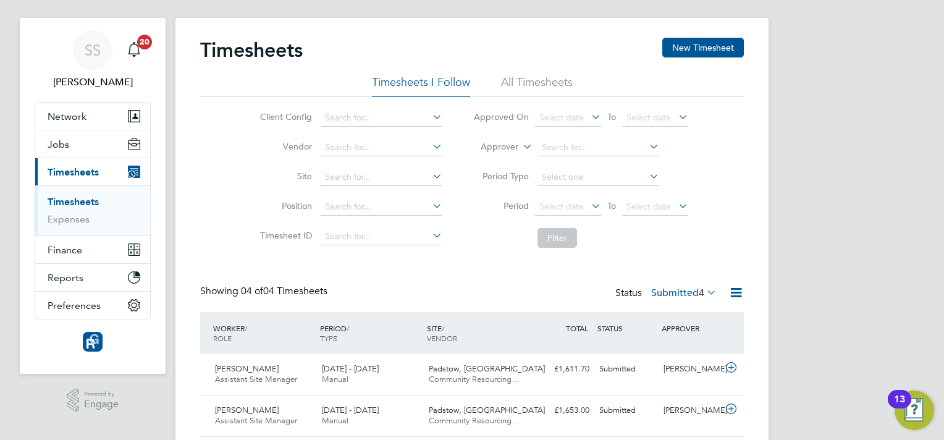
click at [715, 164] on div "Client Config Vendor Site Position Timesheet ID Approved On Select date To Sele…" at bounding box center [472, 175] width 544 height 157
click at [554, 83] on li "All Timesheets" at bounding box center [537, 86] width 72 height 22
click at [455, 307] on div "Showing 16 of 16 Timesheets Status Submitted 16" at bounding box center [472, 298] width 544 height 27
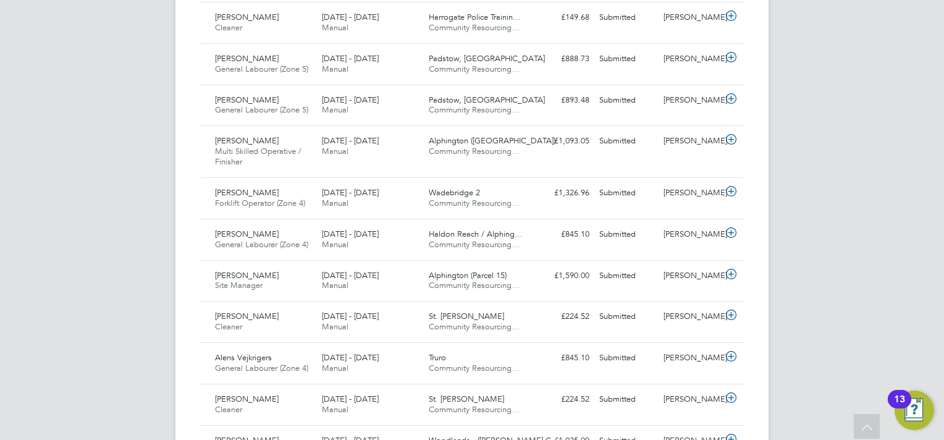
click at [455, 307] on div "St. [PERSON_NAME] Community Resourcing…" at bounding box center [477, 321] width 107 height 31
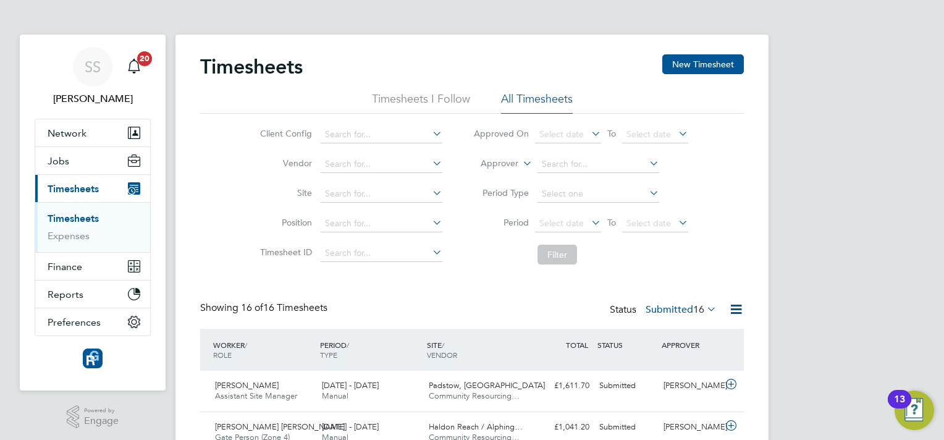
click at [56, 214] on link "Timesheets" at bounding box center [73, 218] width 51 height 12
click at [674, 64] on button "New Timesheet" at bounding box center [703, 64] width 82 height 20
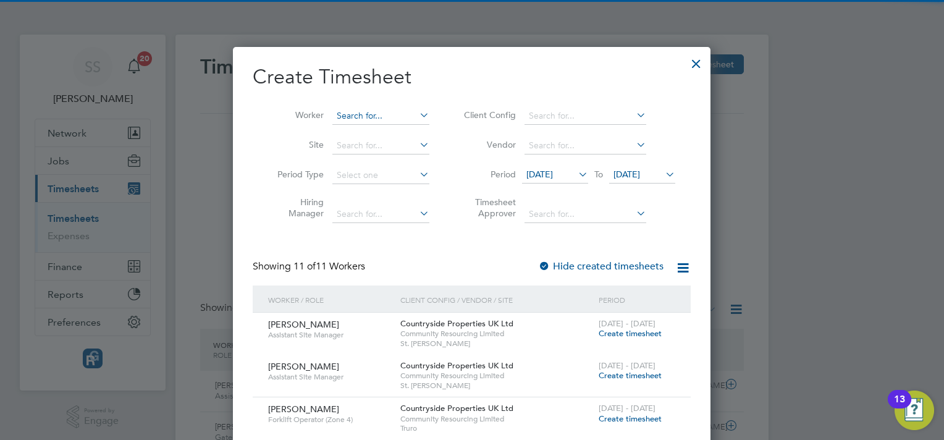
click at [345, 107] on input at bounding box center [380, 115] width 97 height 17
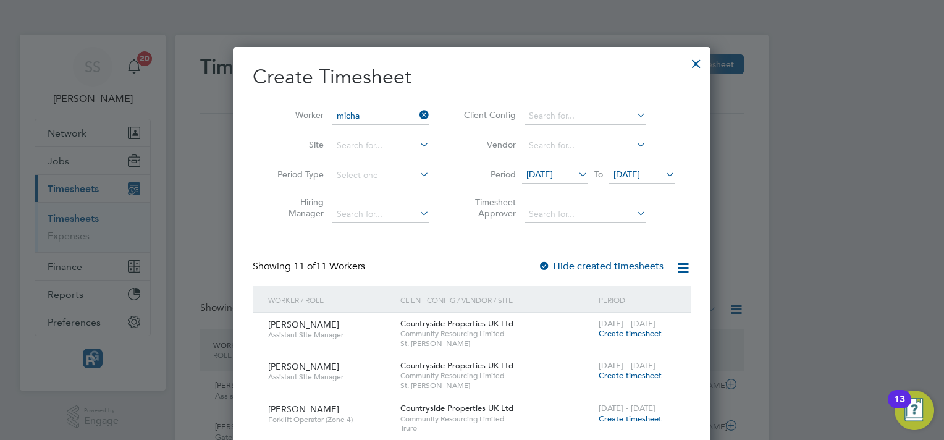
click at [399, 210] on li "Micha el [PERSON_NAME]" at bounding box center [390, 216] width 116 height 17
type input "[PERSON_NAME]"
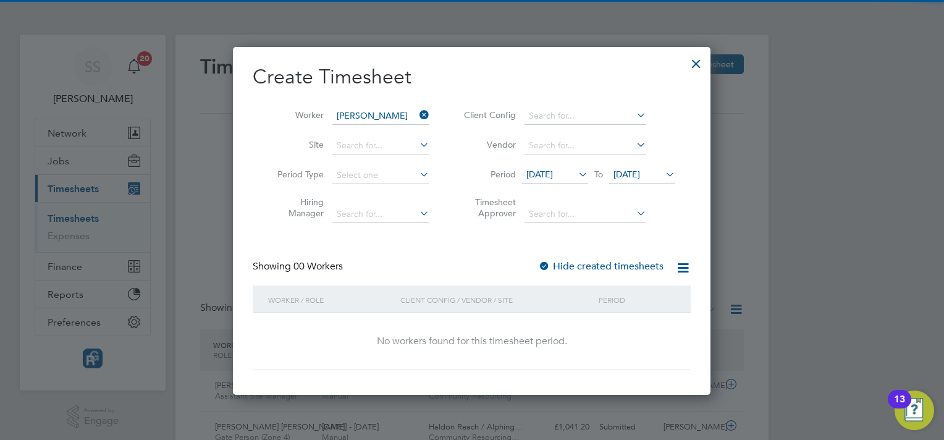
click at [576, 174] on icon at bounding box center [576, 174] width 0 height 17
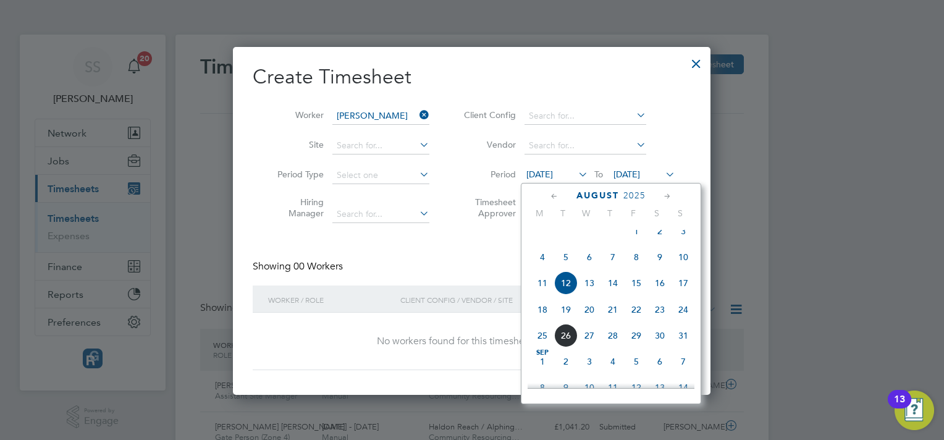
click at [562, 321] on span "19" at bounding box center [565, 309] width 23 height 23
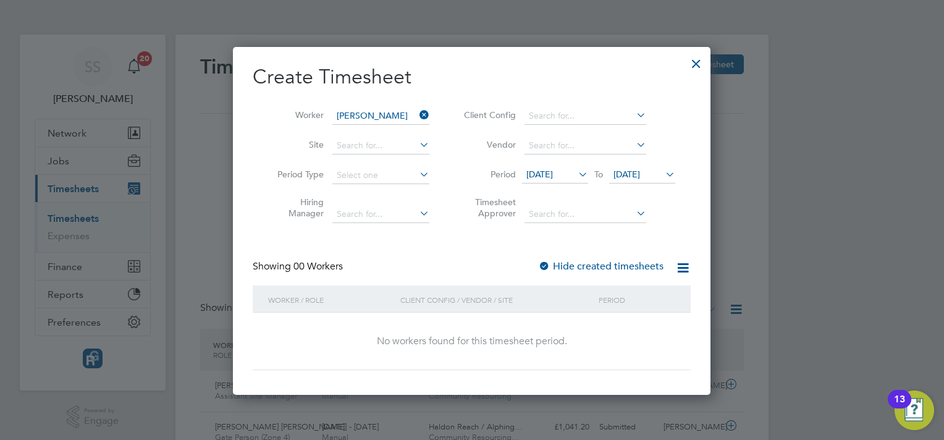
click at [663, 174] on icon at bounding box center [663, 174] width 0 height 17
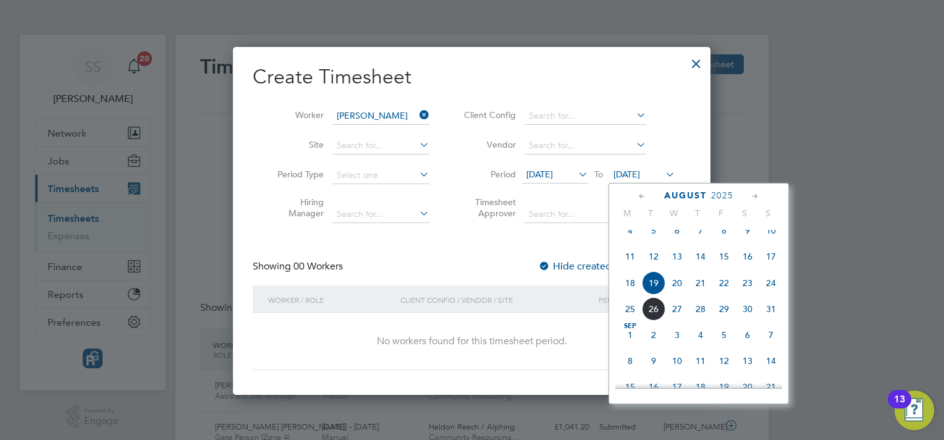
click at [631, 292] on span "18" at bounding box center [629, 282] width 23 height 23
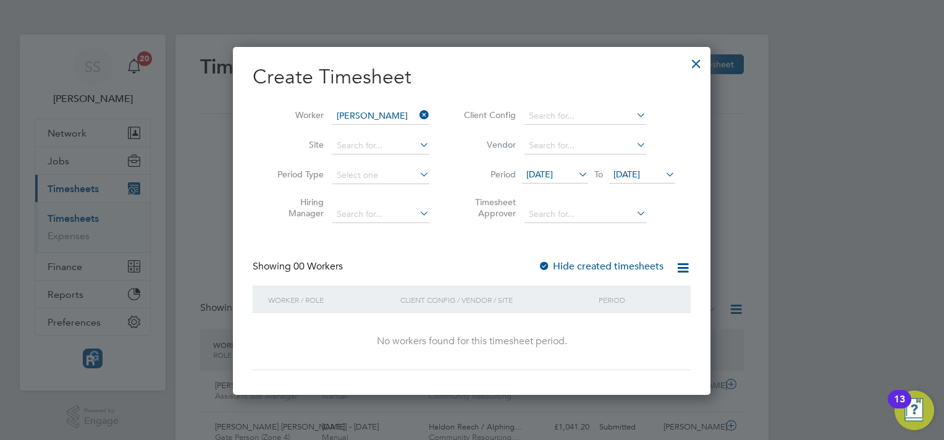
click at [640, 172] on span "[DATE]" at bounding box center [626, 174] width 27 height 11
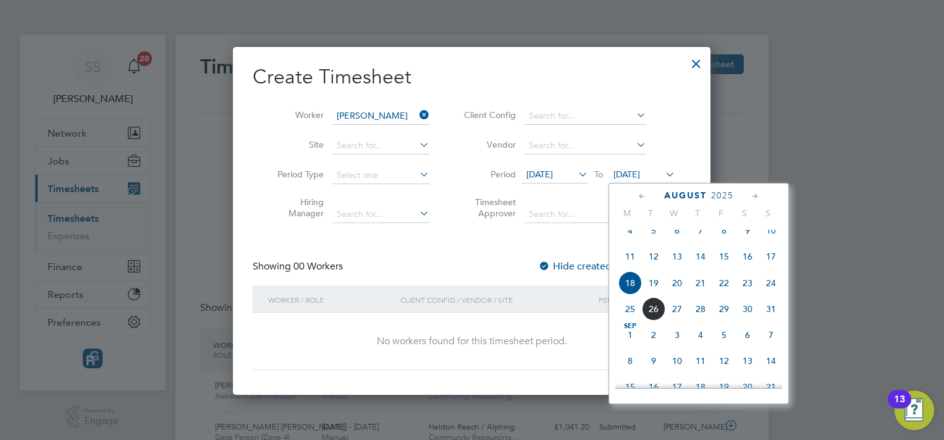
click at [769, 295] on span "24" at bounding box center [770, 282] width 23 height 23
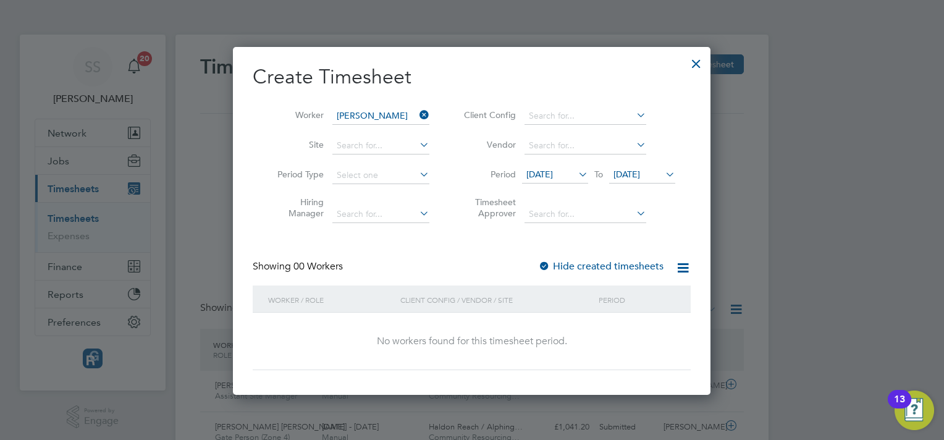
click at [610, 261] on label "Hide created timesheets" at bounding box center [600, 266] width 125 height 12
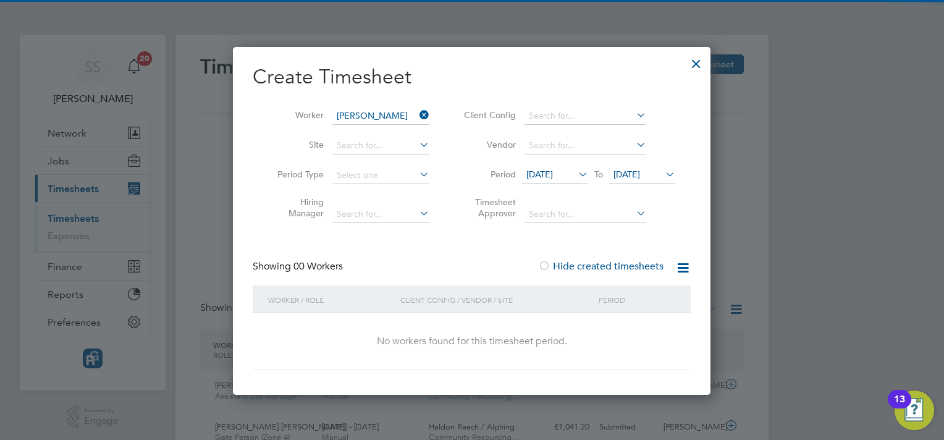
click at [610, 261] on label "Hide created timesheets" at bounding box center [600, 266] width 125 height 12
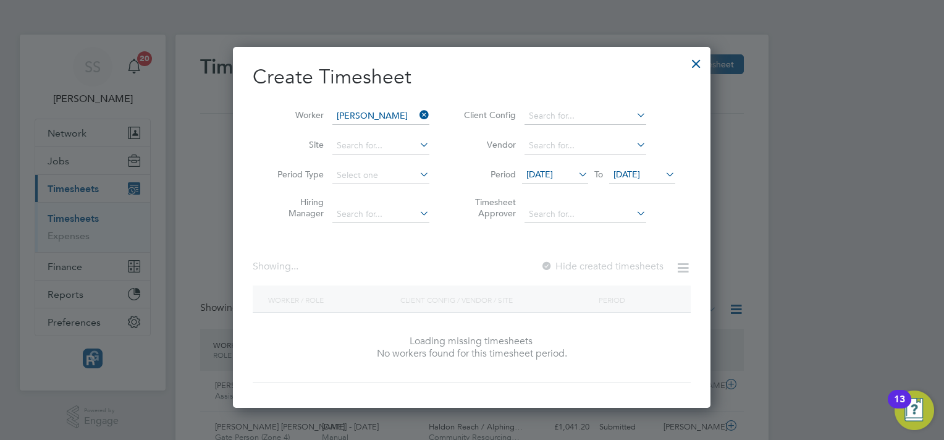
click at [610, 261] on label "Hide created timesheets" at bounding box center [601, 266] width 123 height 12
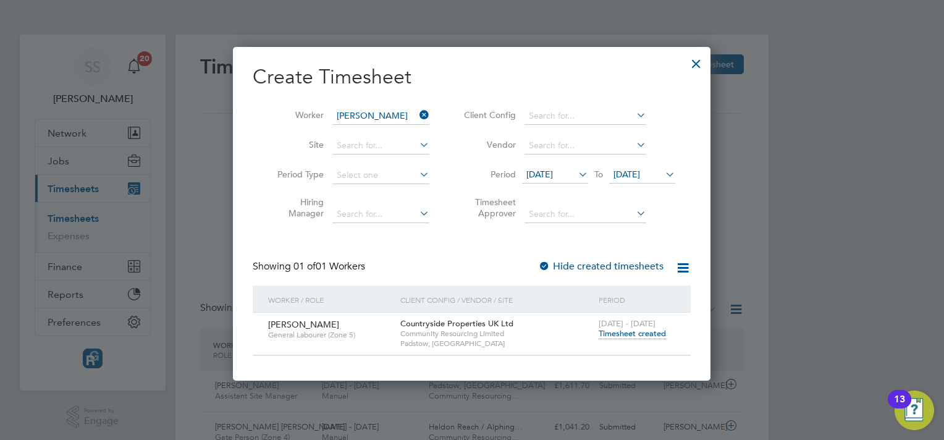
click at [642, 335] on span "Timesheet created" at bounding box center [632, 333] width 67 height 11
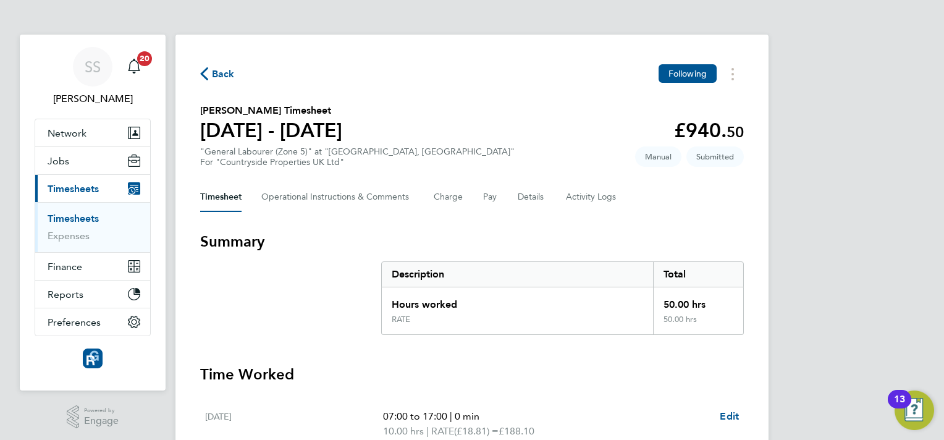
drag, startPoint x: 557, startPoint y: 229, endPoint x: 546, endPoint y: 221, distance: 14.1
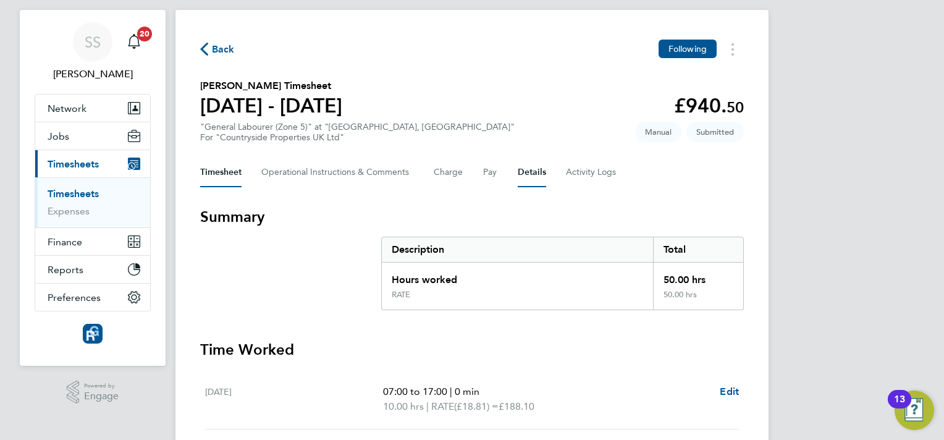
click at [524, 172] on button "Details" at bounding box center [532, 173] width 28 height 30
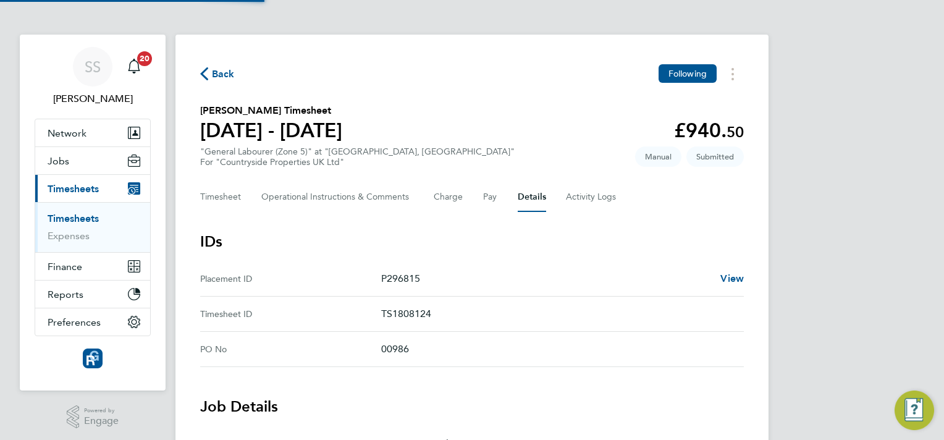
click at [565, 255] on section "IDs Placement ID P296815 View Timesheet ID TS1808124 PO No 00986" at bounding box center [472, 299] width 544 height 135
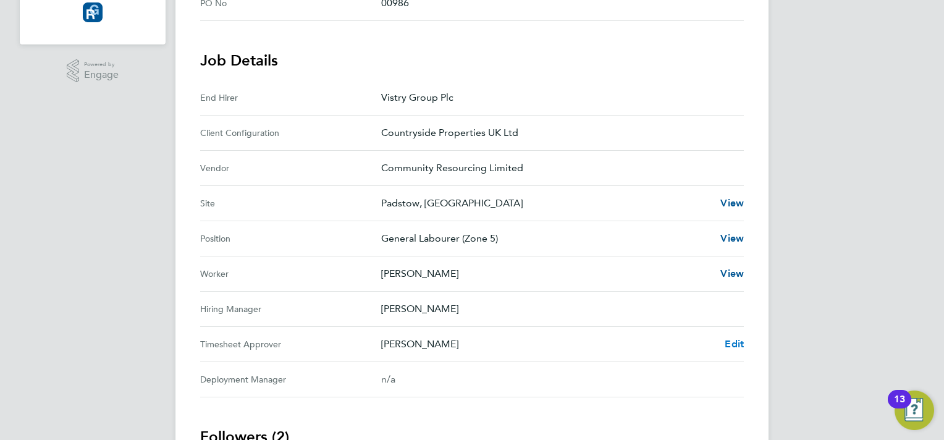
click at [728, 341] on span "Edit" at bounding box center [734, 344] width 19 height 12
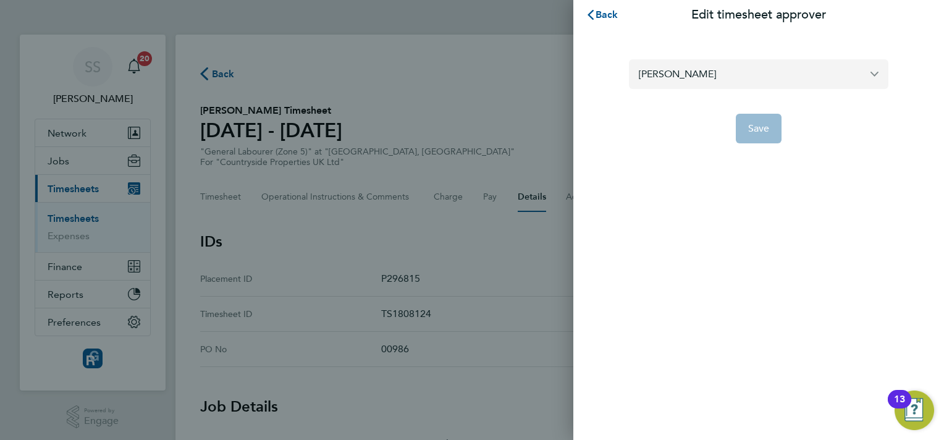
click at [661, 79] on input "[PERSON_NAME]" at bounding box center [758, 73] width 259 height 29
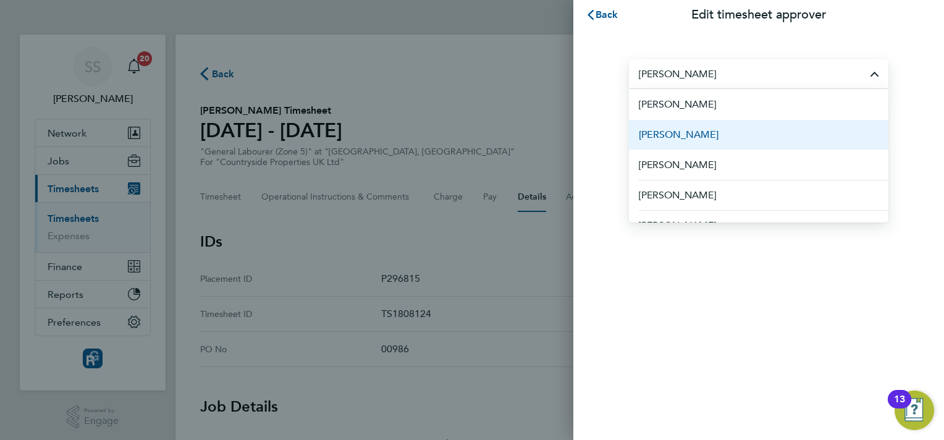
click at [692, 128] on span "[PERSON_NAME]" at bounding box center [679, 134] width 80 height 15
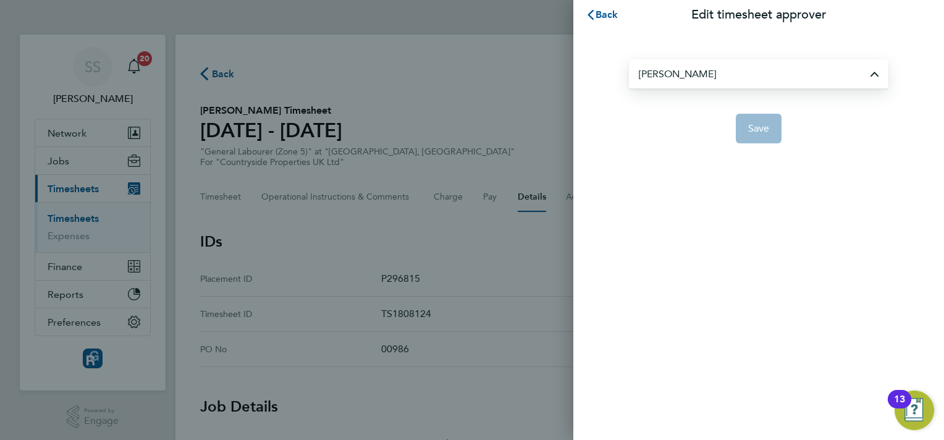
type input "[PERSON_NAME]"
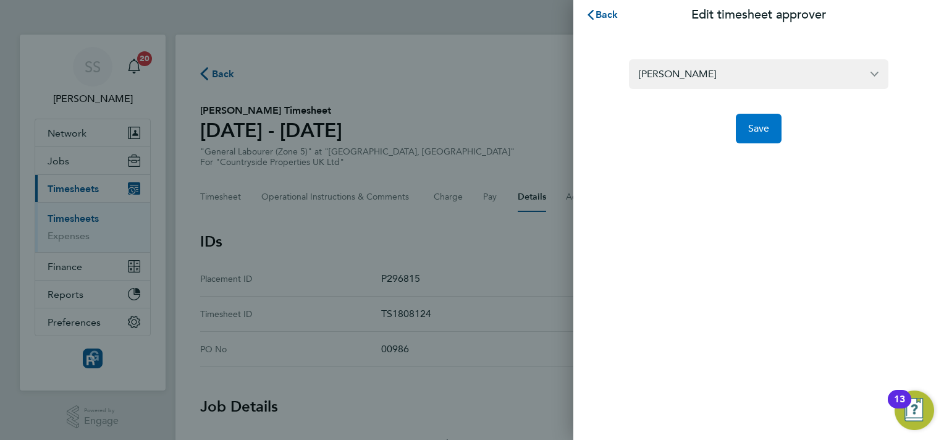
click at [770, 124] on button "Save" at bounding box center [759, 129] width 46 height 30
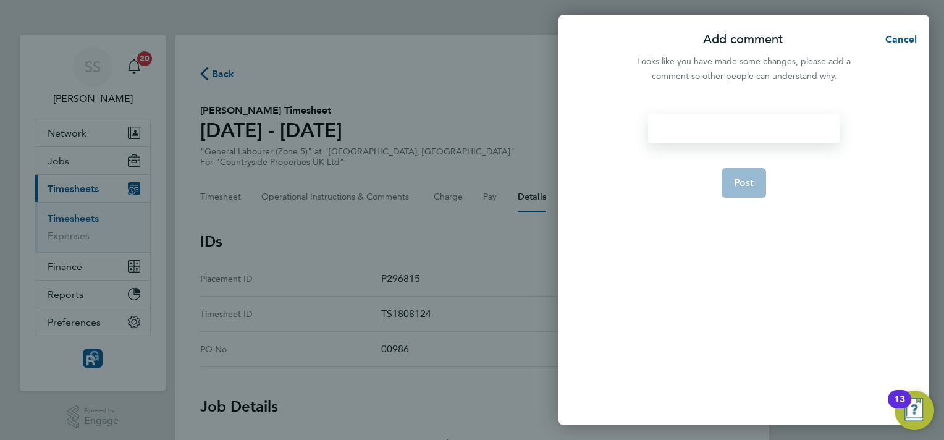
click at [723, 134] on div at bounding box center [743, 129] width 191 height 30
click at [722, 125] on div at bounding box center [743, 129] width 191 height 30
click at [741, 179] on span "Post" at bounding box center [744, 183] width 20 height 12
